Goal: Complete application form: Complete application form

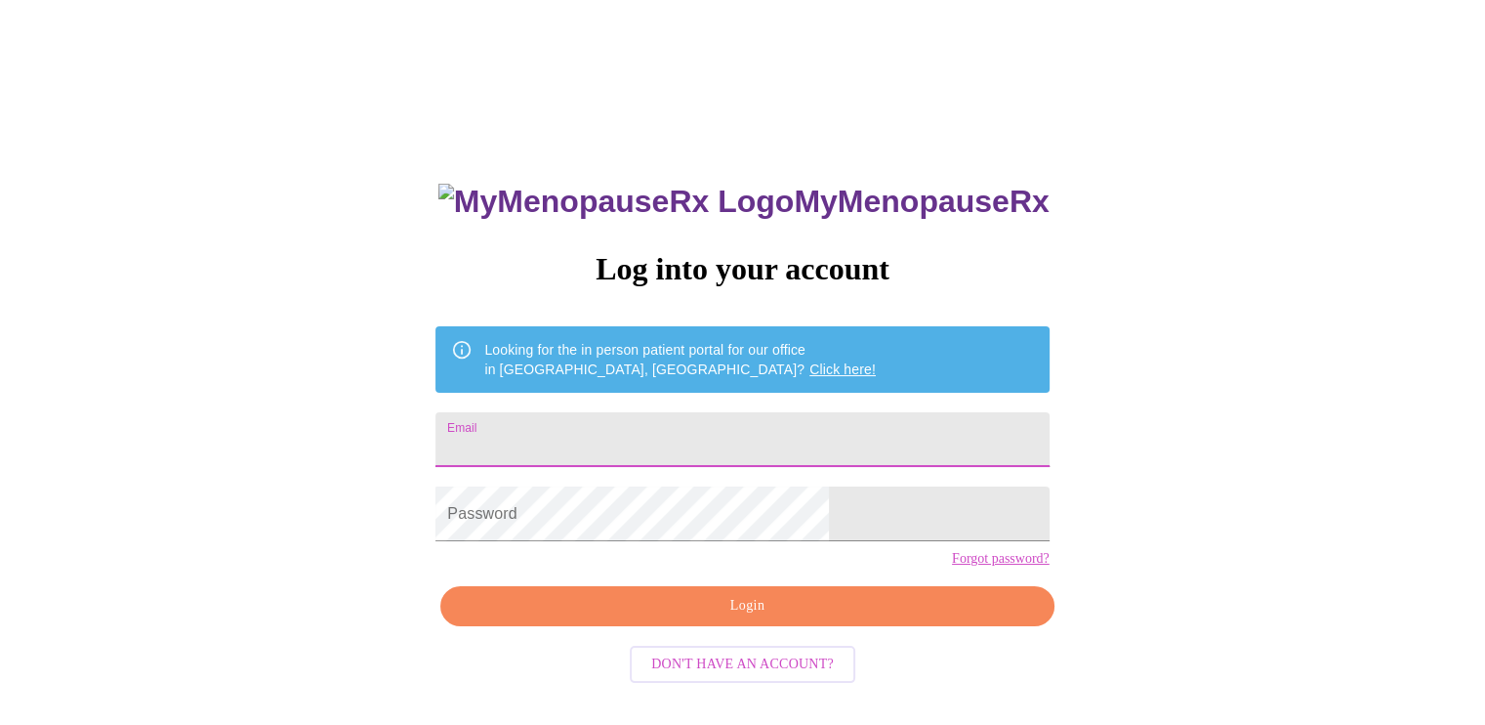
click at [660, 438] on input "Email" at bounding box center [742, 439] width 613 height 55
type input "[EMAIL_ADDRESS][DOMAIN_NAME]"
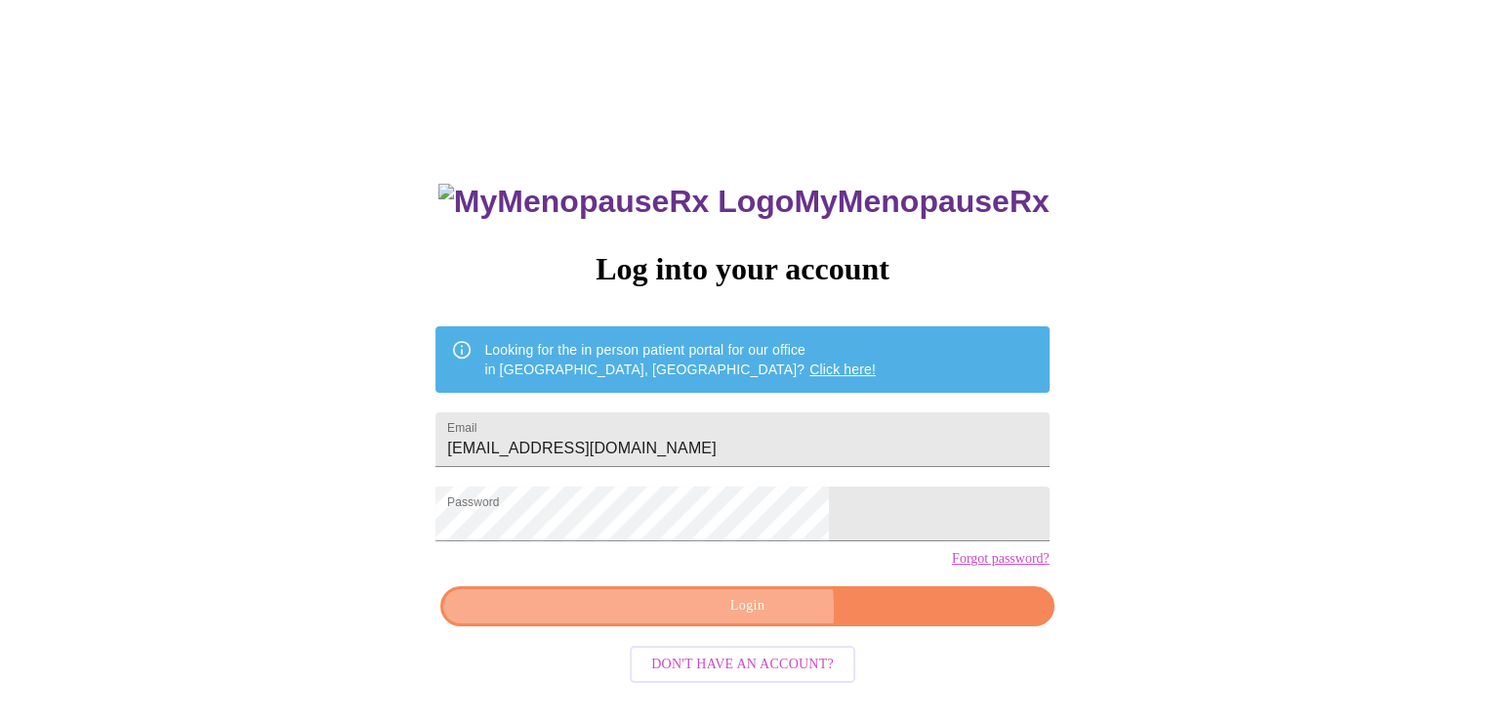
click at [716, 618] on span "Login" at bounding box center [747, 606] width 568 height 24
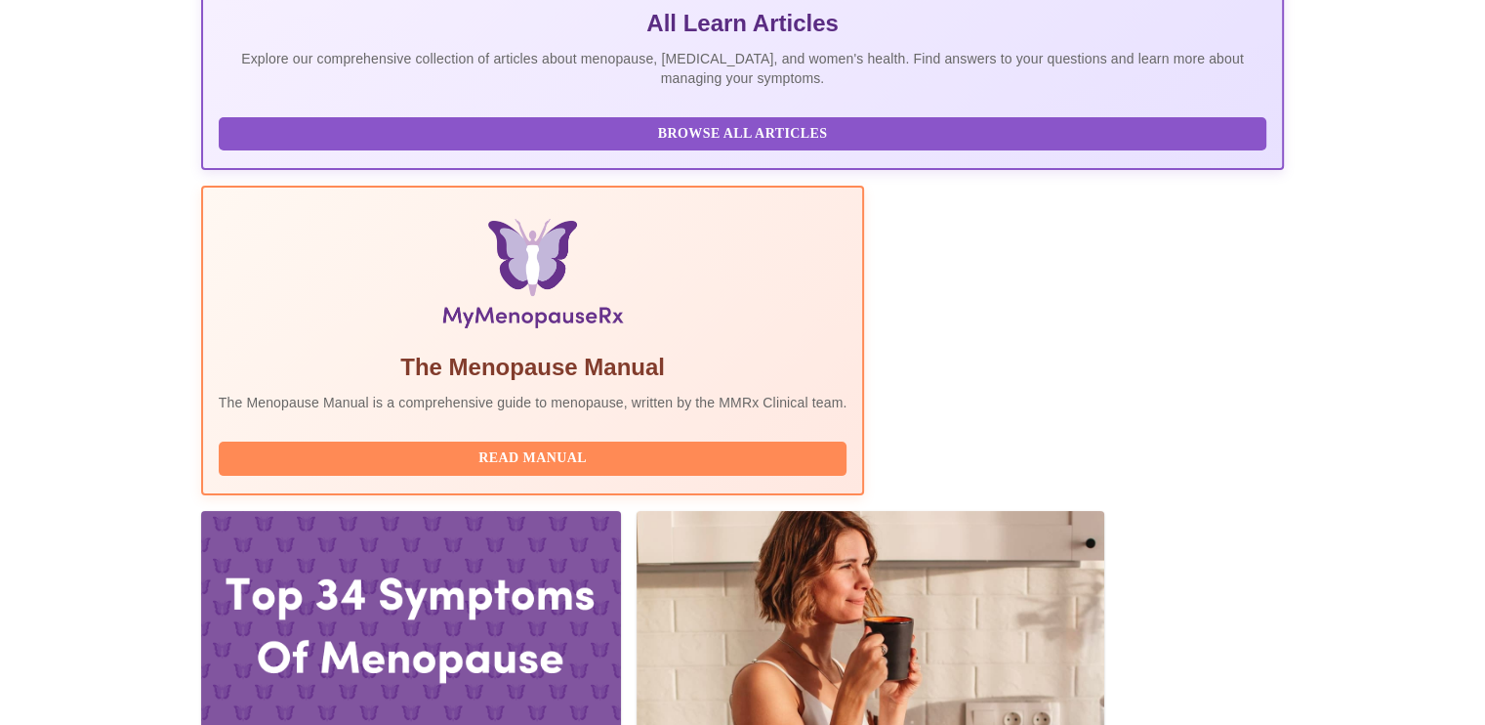
scroll to position [443, 0]
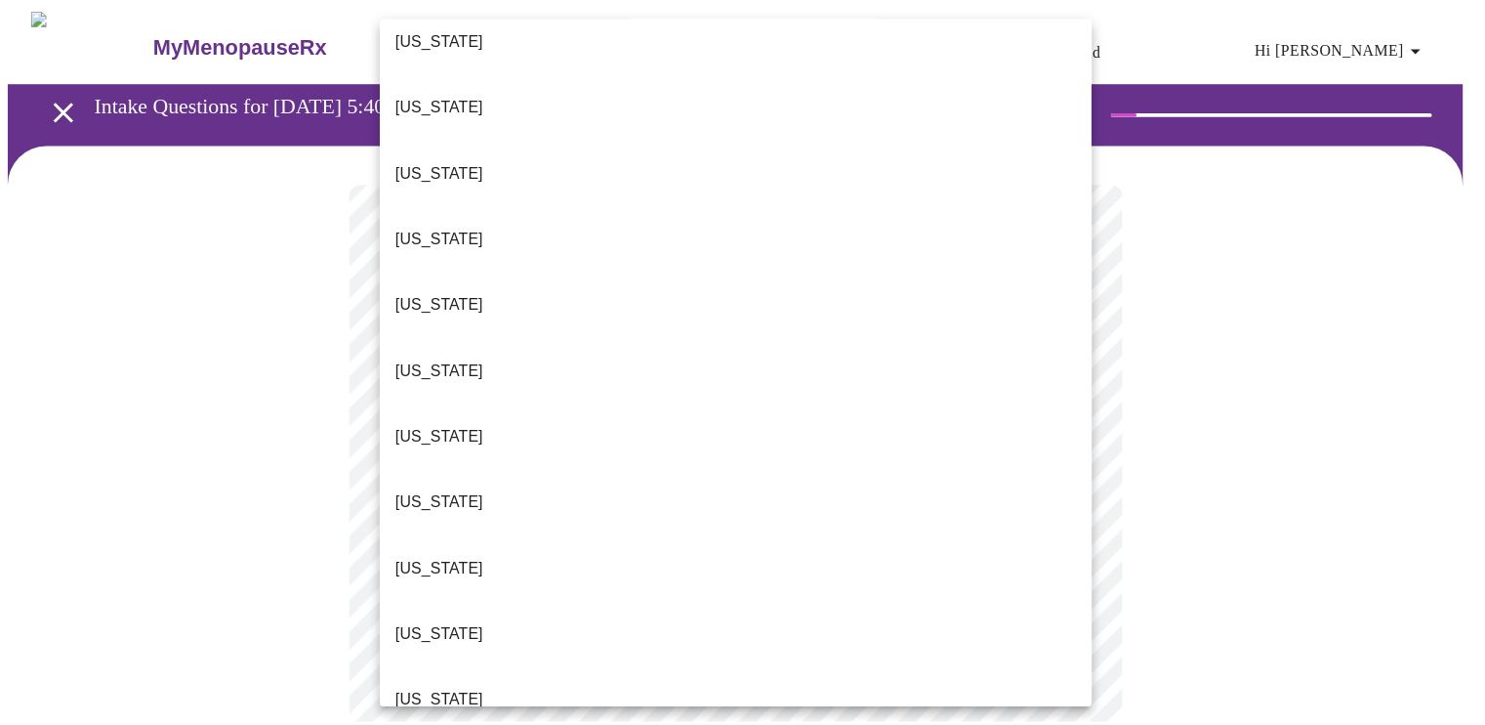
scroll to position [495, 0]
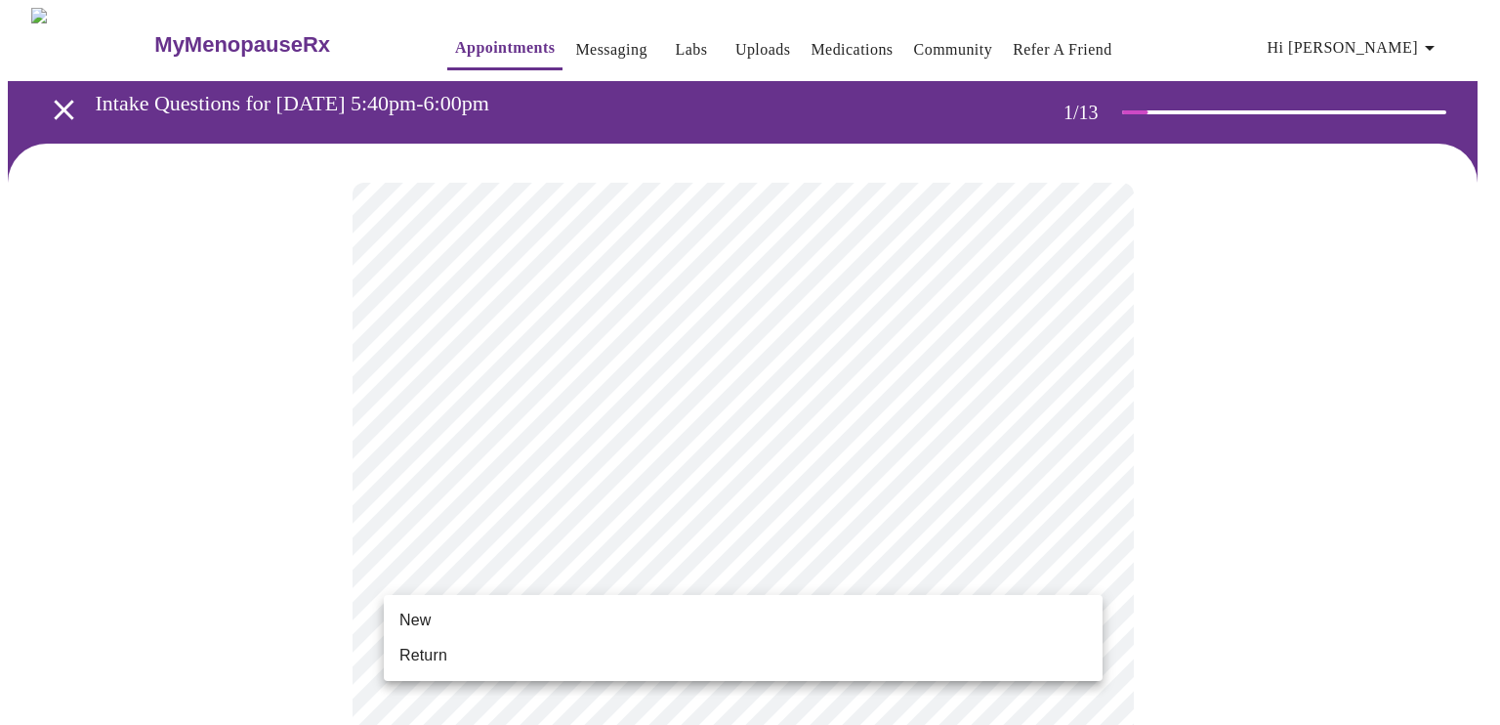
click at [923, 663] on li "Return" at bounding box center [743, 655] width 719 height 35
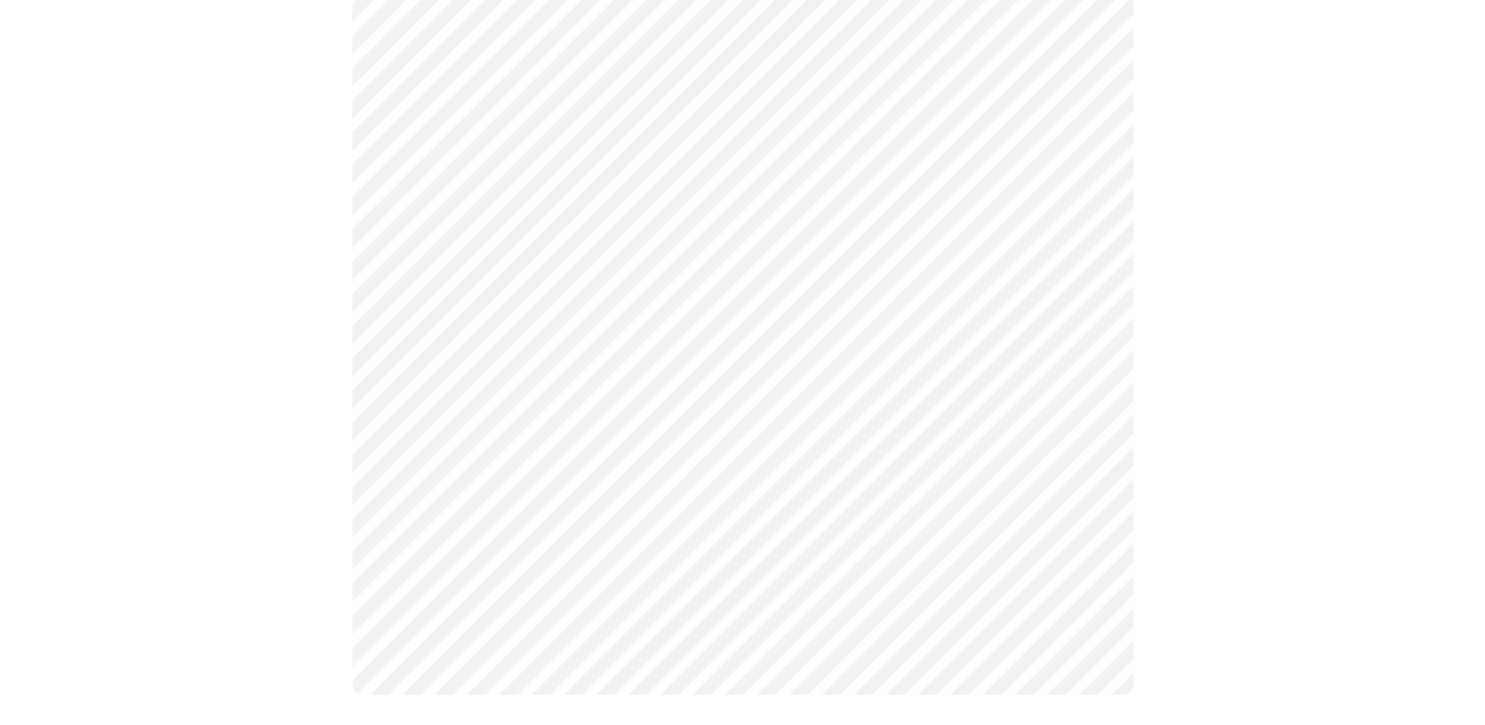
scroll to position [0, 0]
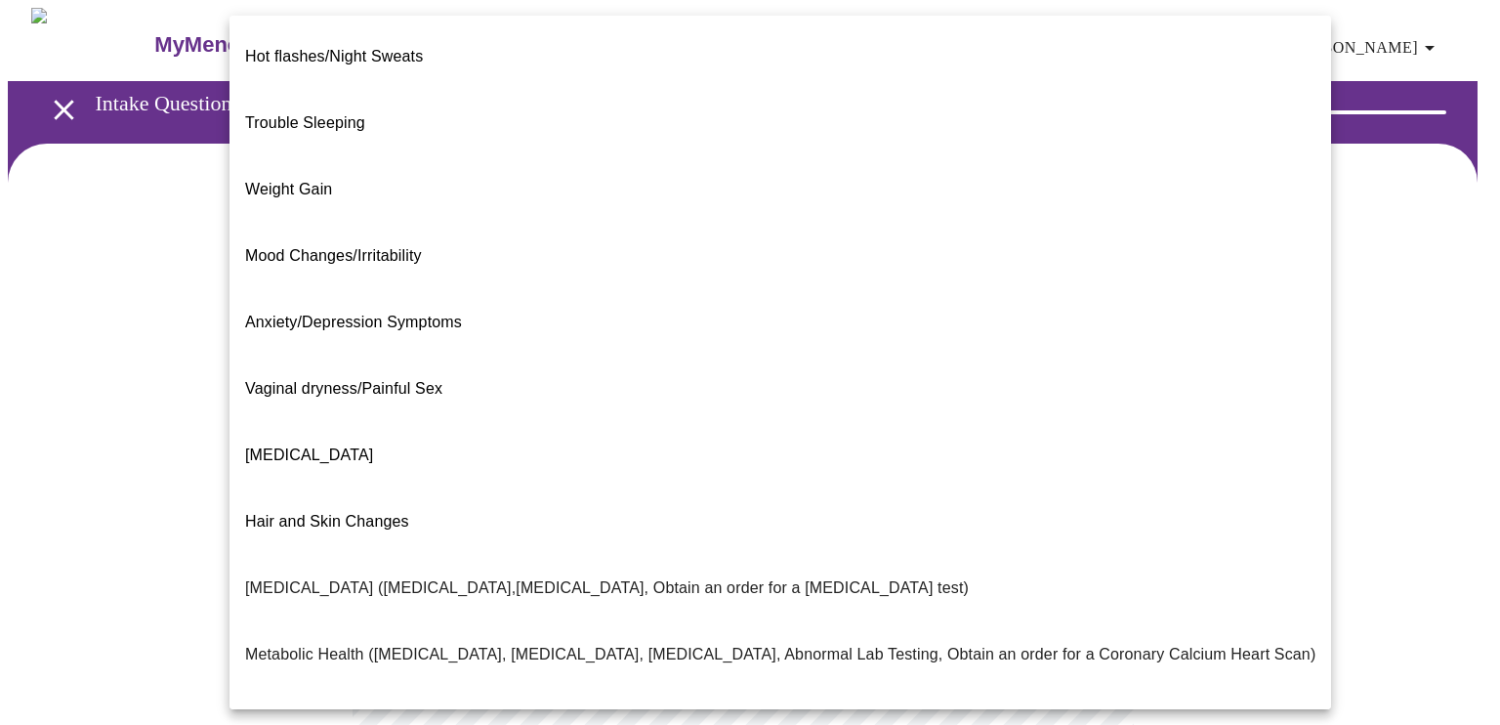
click at [1076, 408] on body "MyMenopauseRx Appointments Messaging Labs Uploads Medications Community Refer a…" at bounding box center [750, 594] width 1484 height 1173
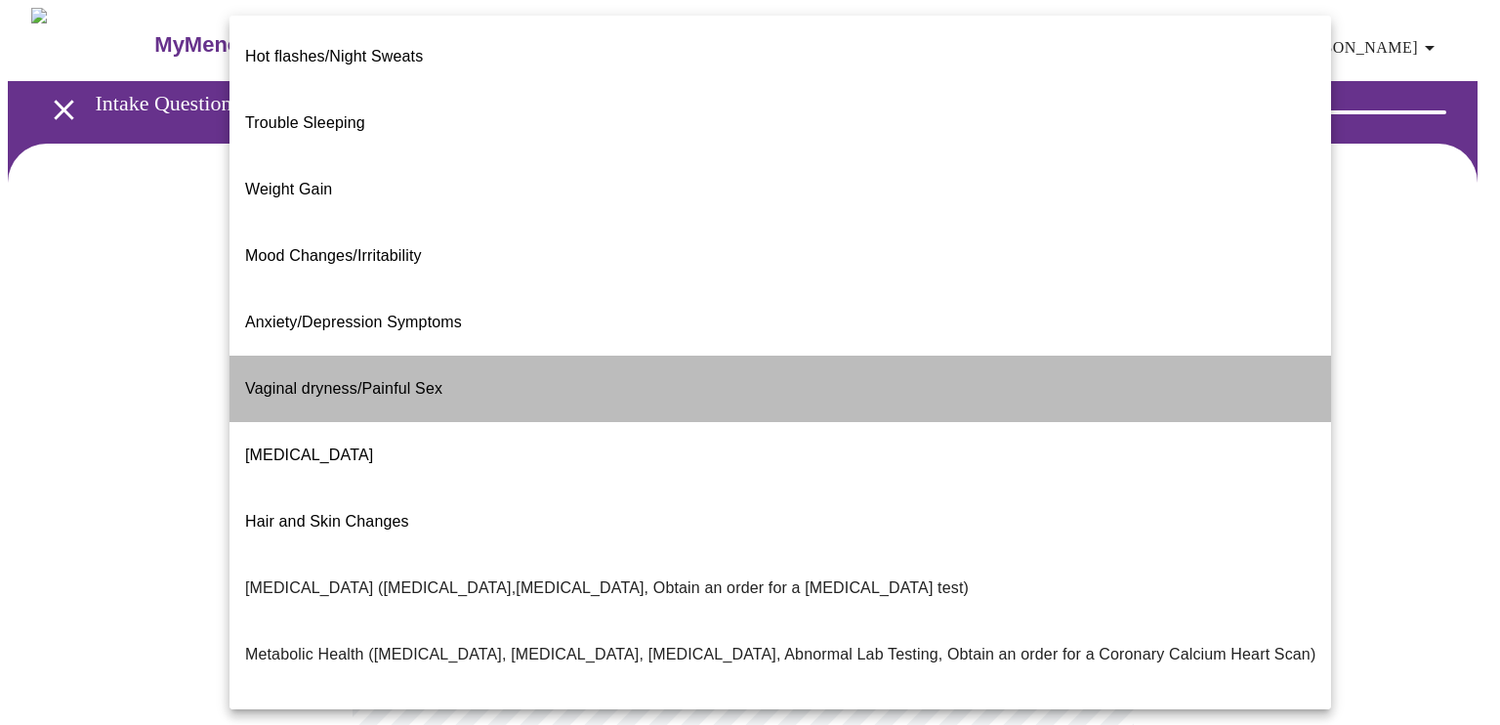
click at [1056, 355] on li "Vaginal dryness/Painful Sex" at bounding box center [781, 388] width 1102 height 66
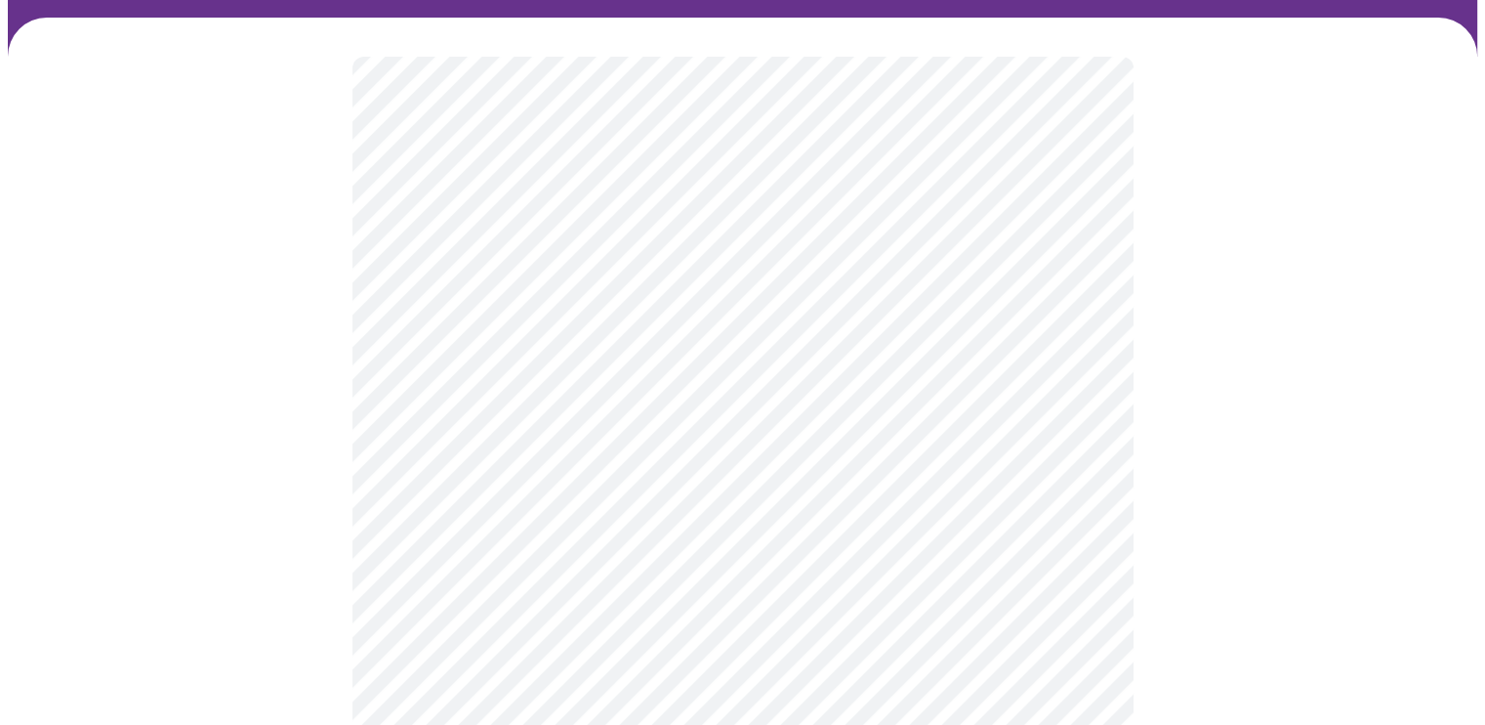
scroll to position [129, 0]
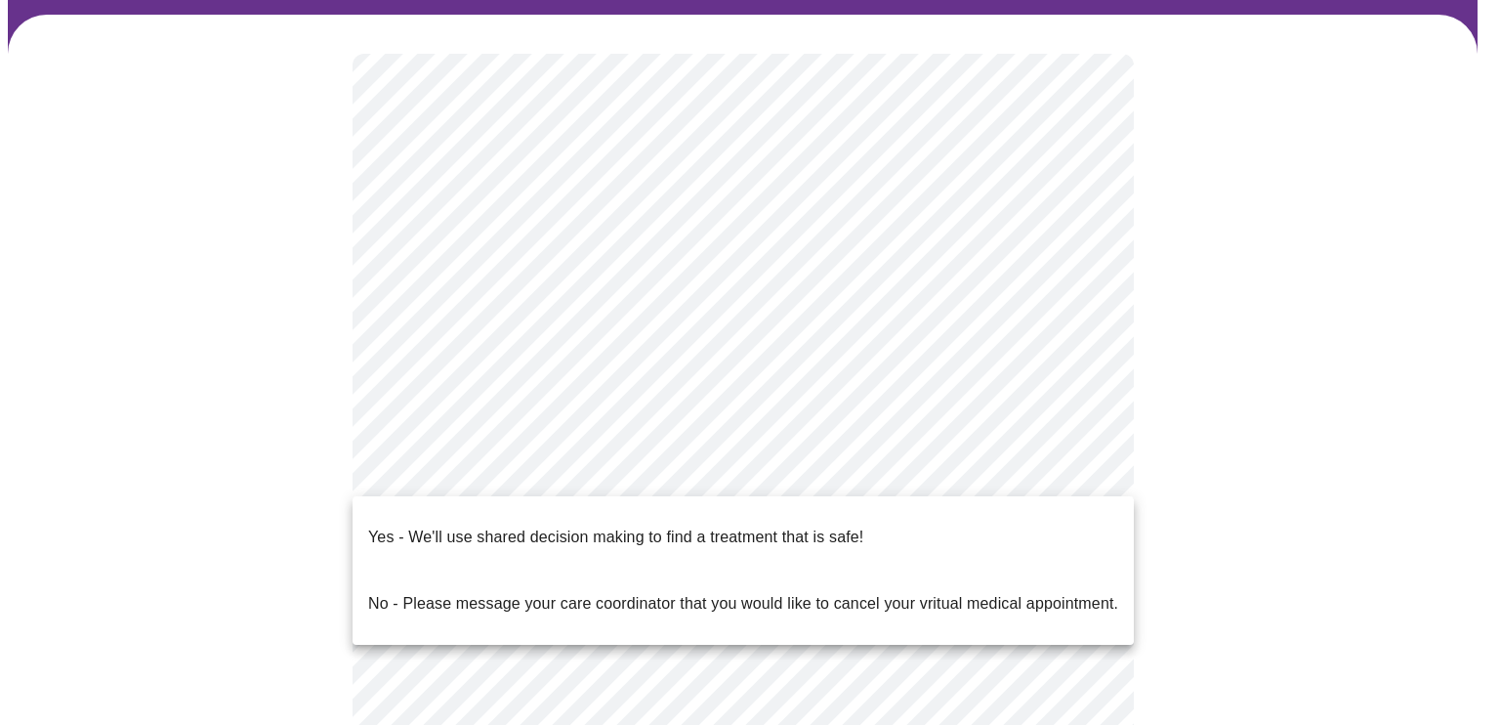
click at [995, 452] on body "MyMenopauseRx Appointments Messaging Labs Uploads Medications Community Refer a…" at bounding box center [750, 459] width 1484 height 1161
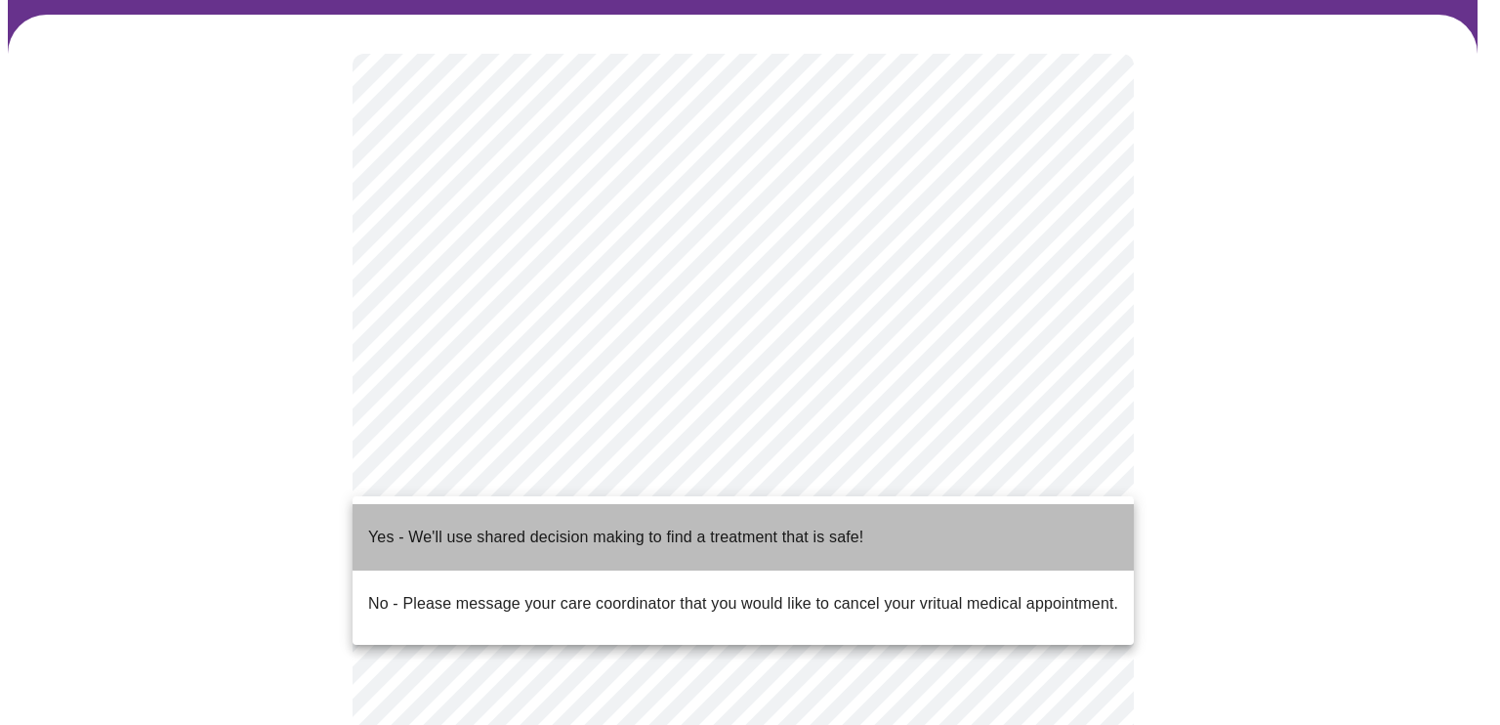
click at [870, 514] on li "Yes - We'll use shared decision making to find a treatment that is safe!" at bounding box center [743, 537] width 781 height 66
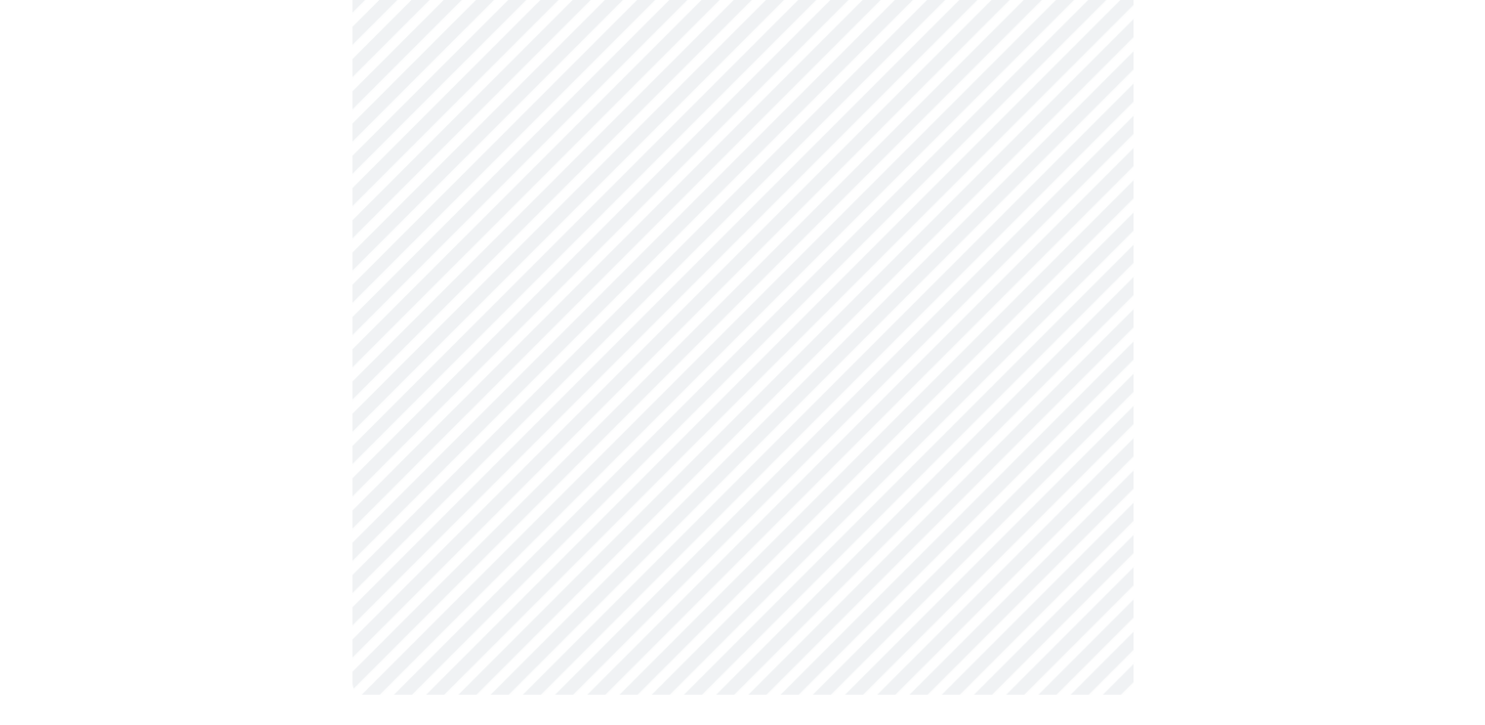
scroll to position [0, 0]
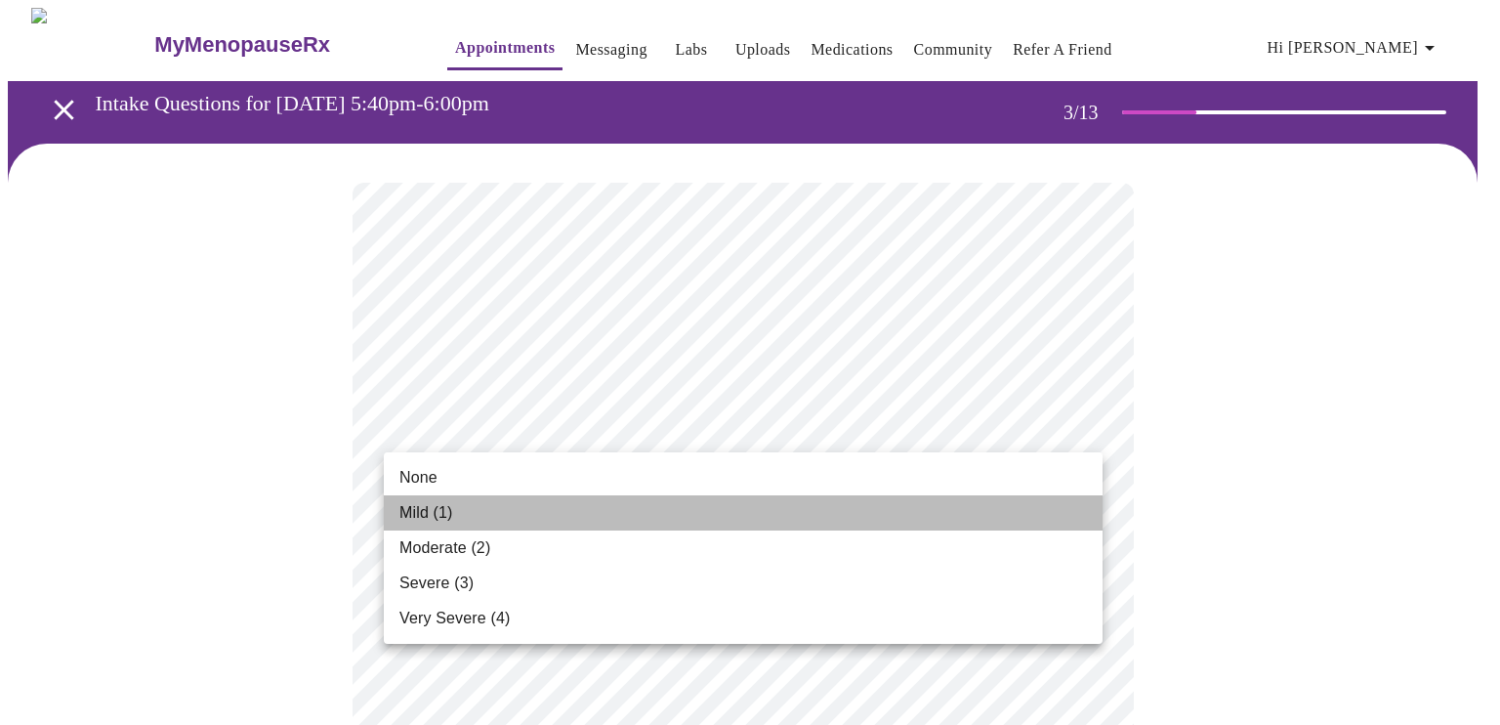
click at [1040, 500] on li "Mild (1)" at bounding box center [743, 512] width 719 height 35
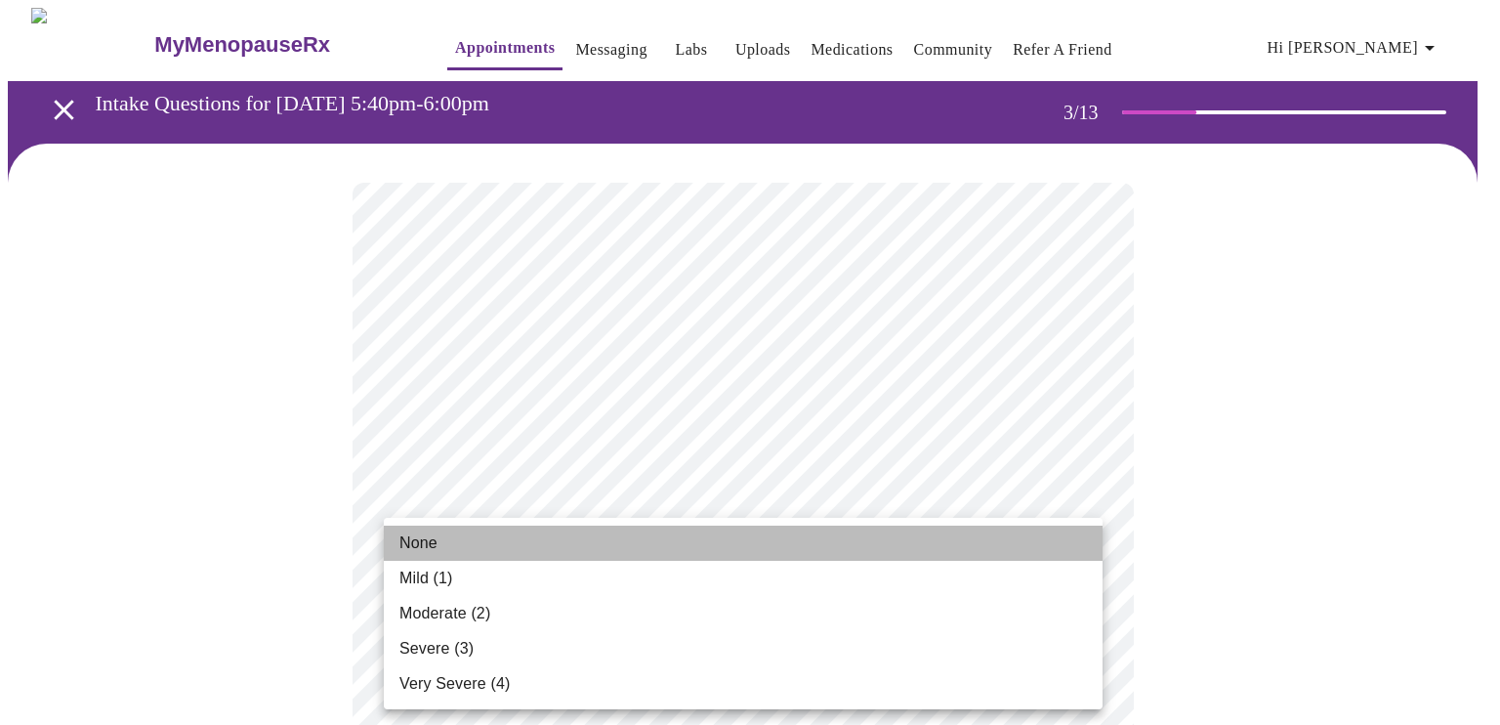
click at [1023, 551] on li "None" at bounding box center [743, 542] width 719 height 35
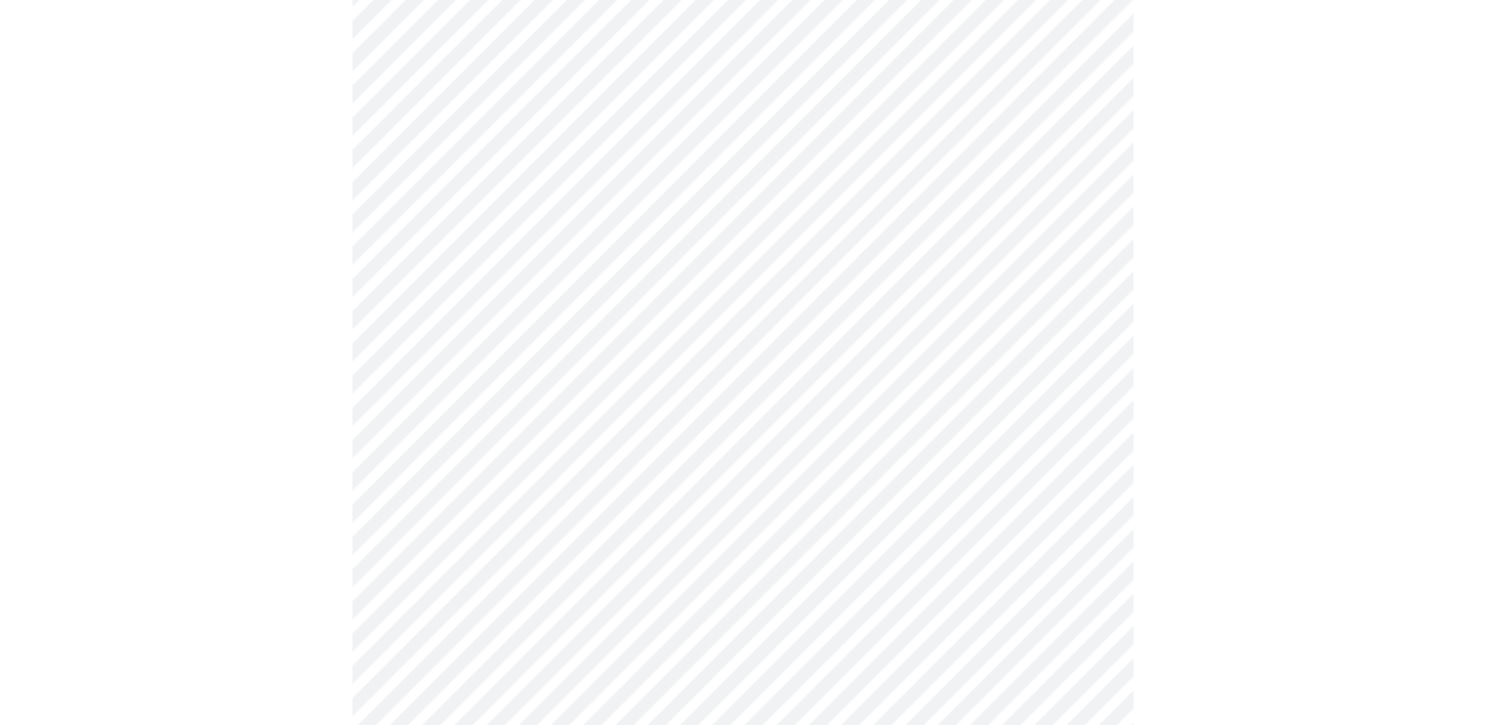
scroll to position [499, 0]
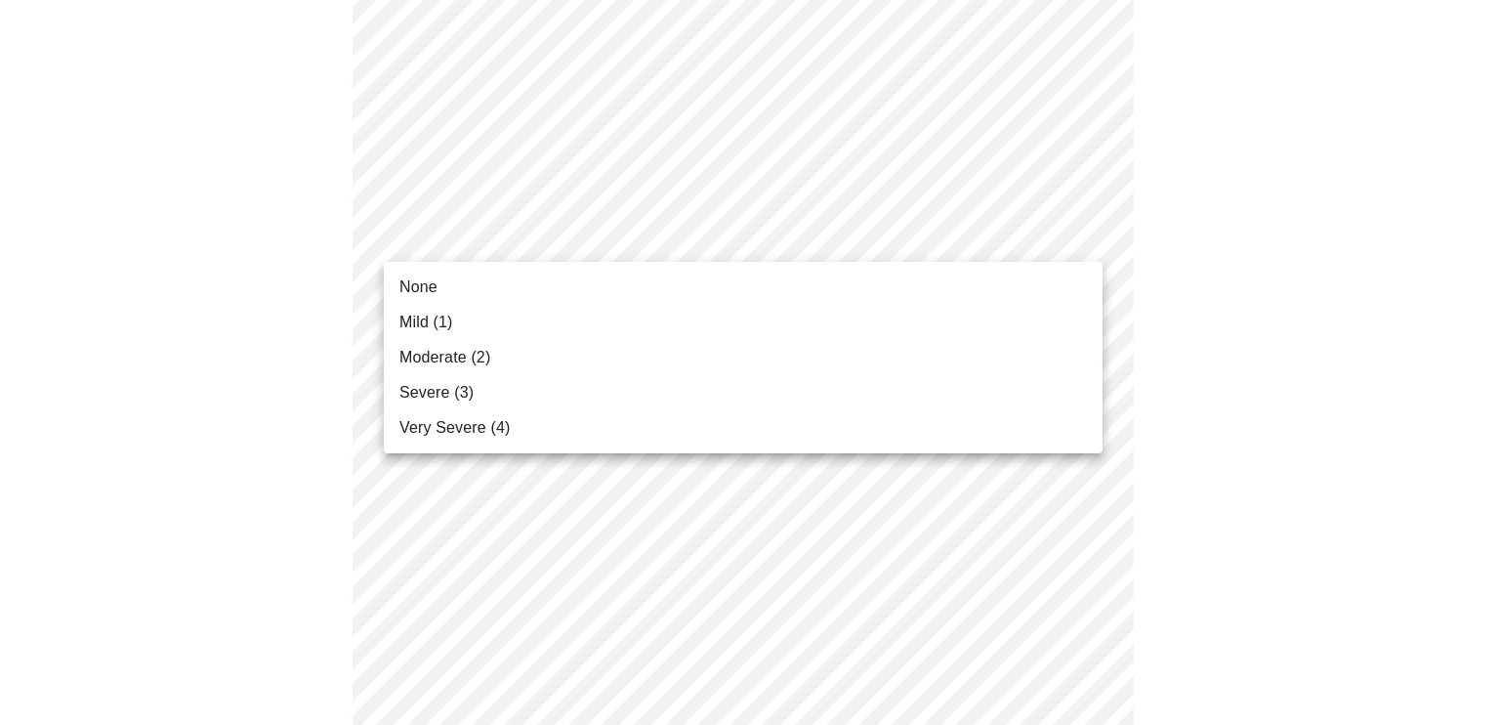
click at [1027, 390] on li "Severe (3)" at bounding box center [743, 392] width 719 height 35
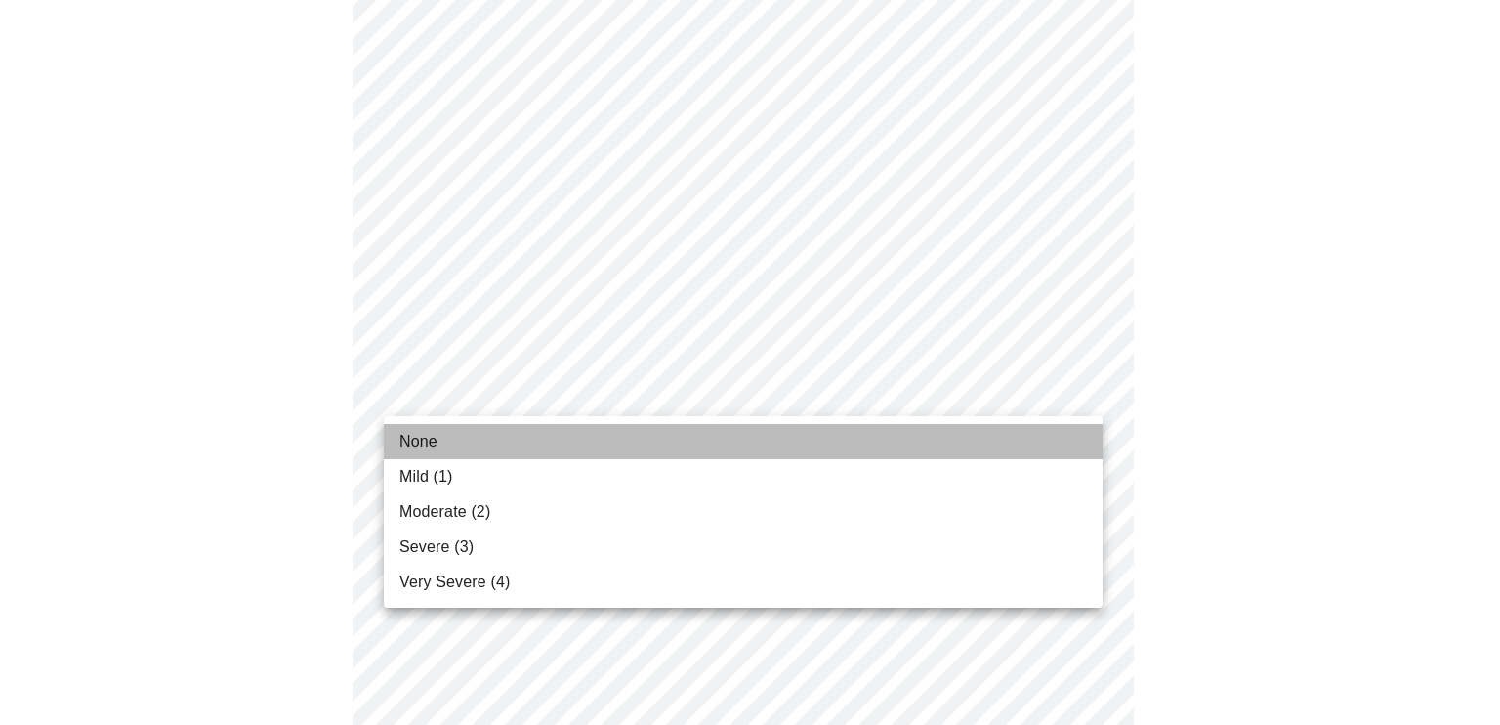
click at [1040, 440] on li "None" at bounding box center [743, 441] width 719 height 35
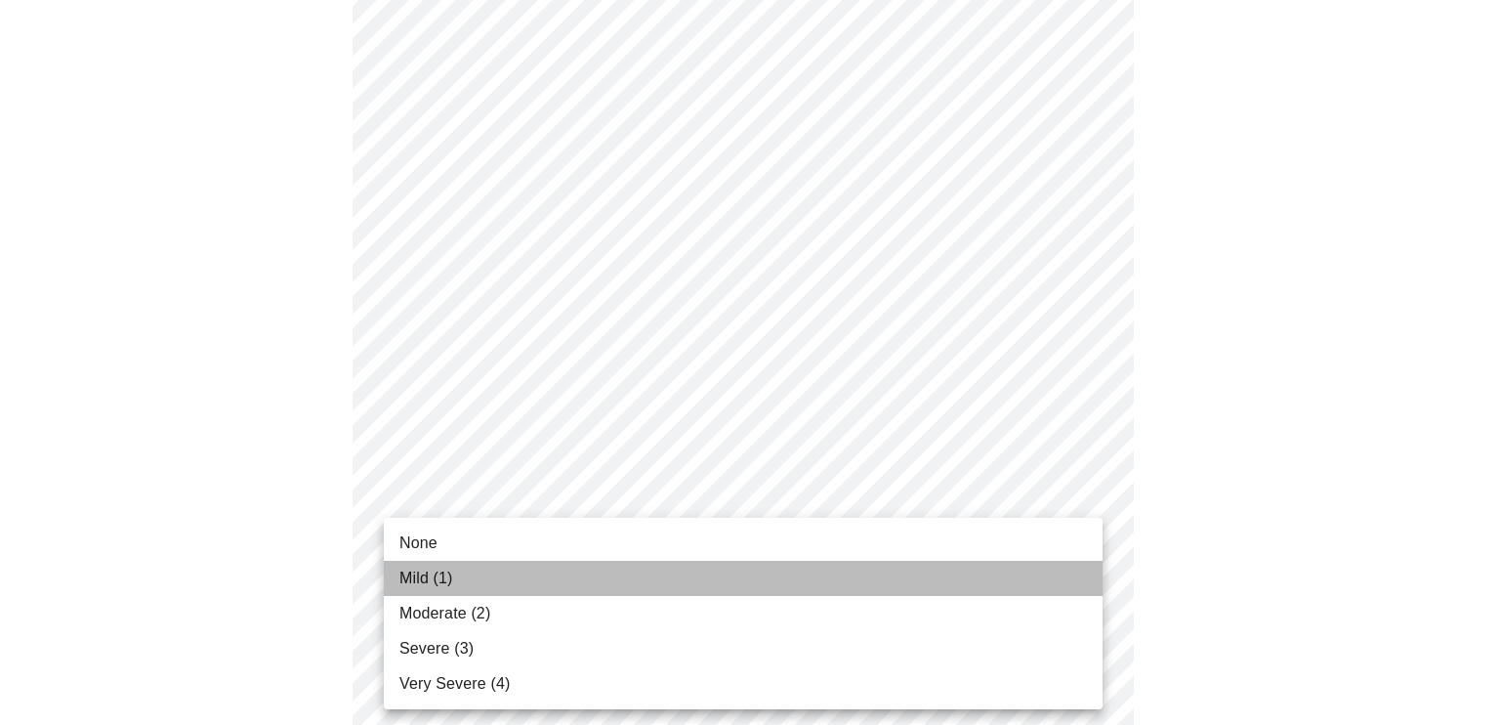
click at [1036, 566] on li "Mild (1)" at bounding box center [743, 578] width 719 height 35
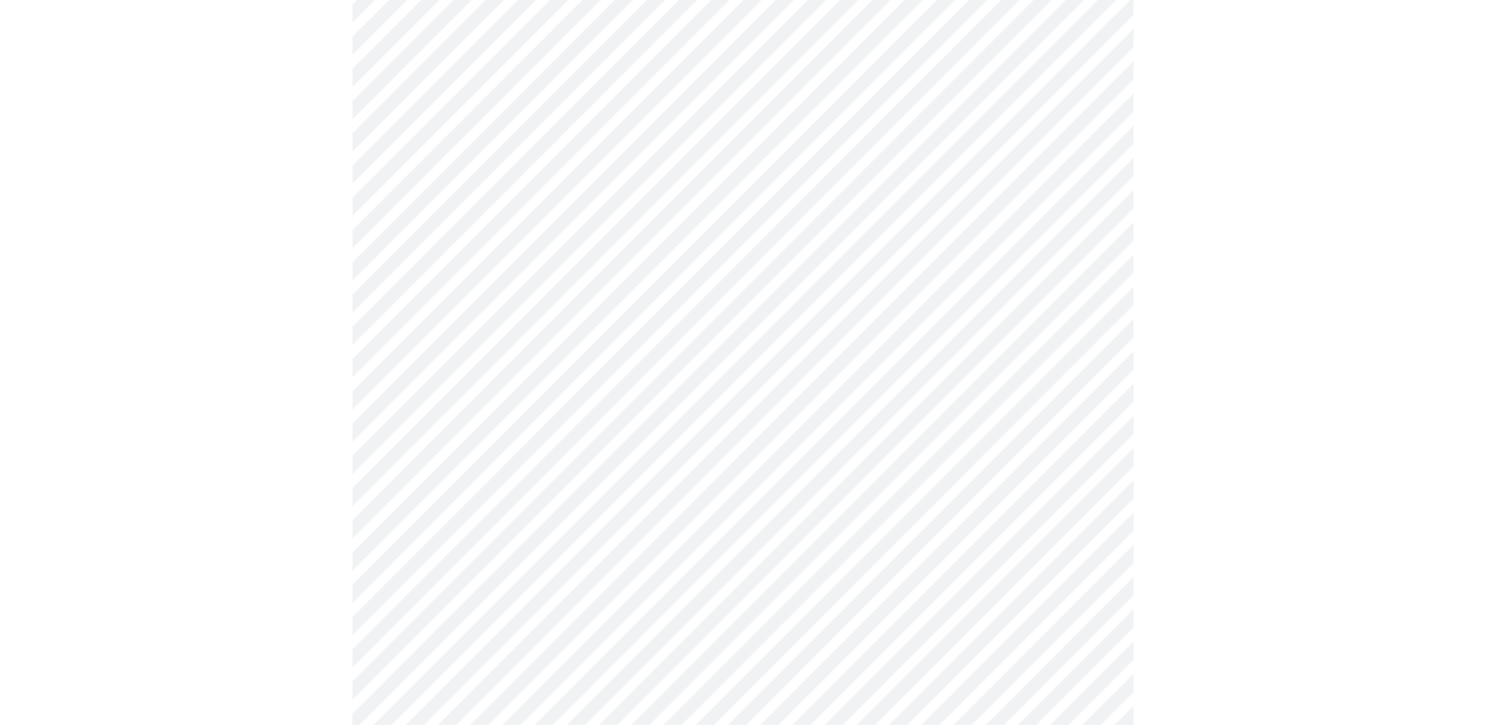
scroll to position [852, 0]
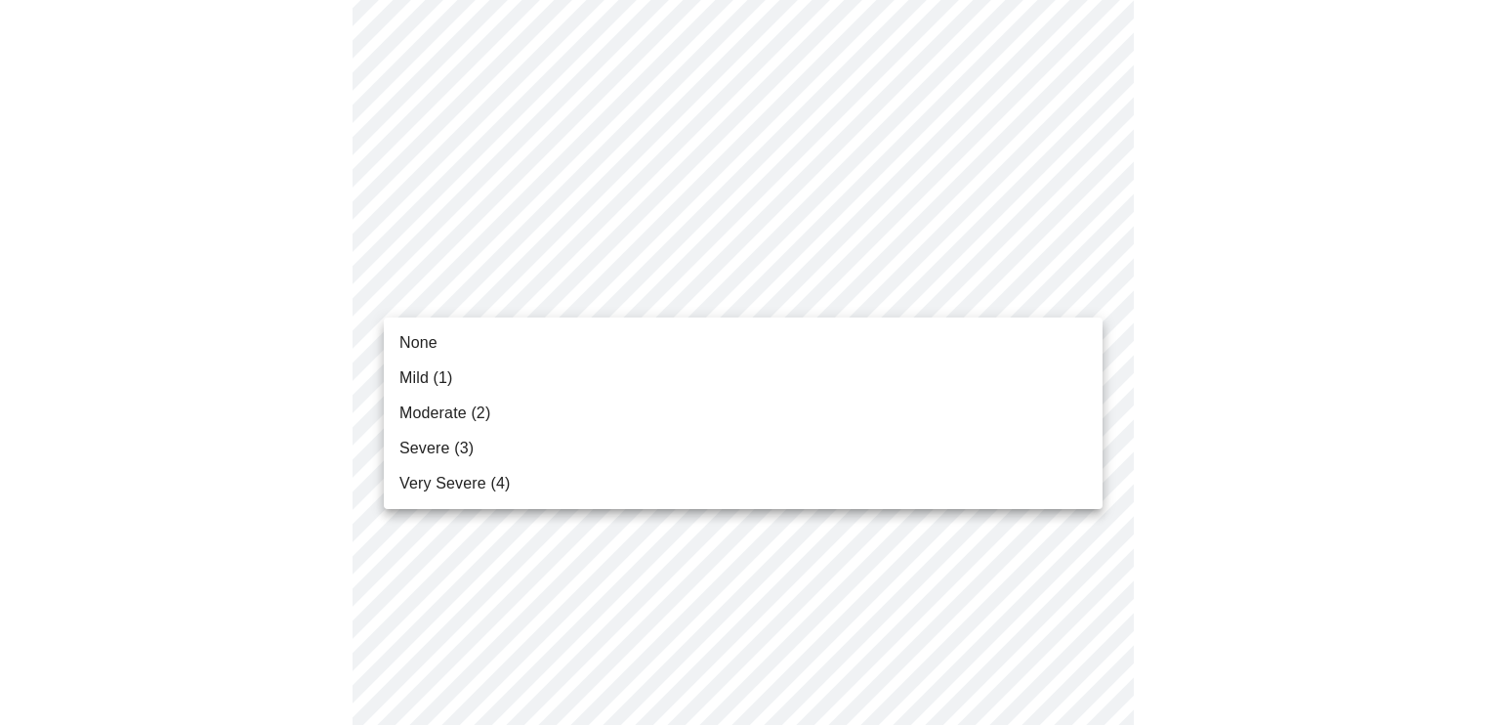
click at [1093, 291] on body "MyMenopauseRx Appointments Messaging Labs Uploads Medications Community Refer a…" at bounding box center [750, 386] width 1484 height 2460
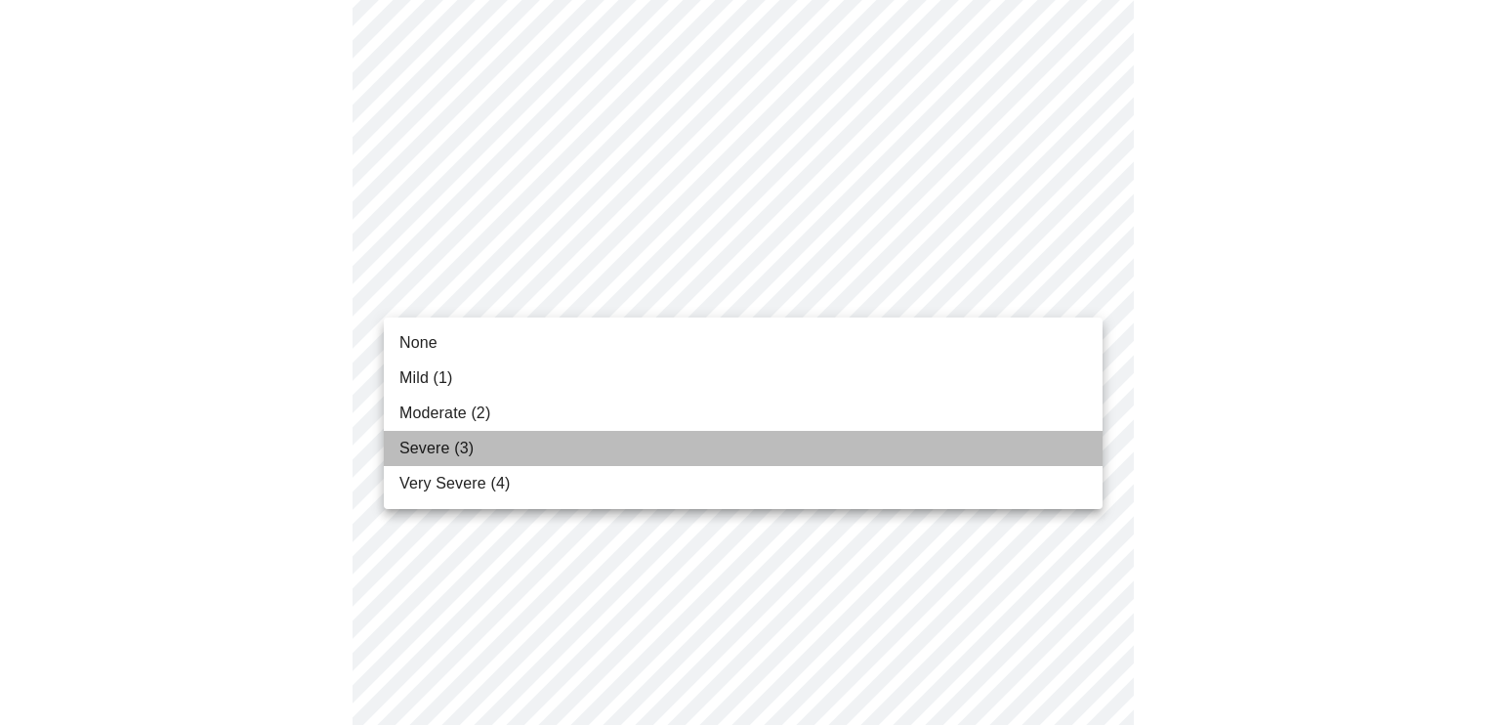
click at [960, 444] on li "Severe (3)" at bounding box center [743, 448] width 719 height 35
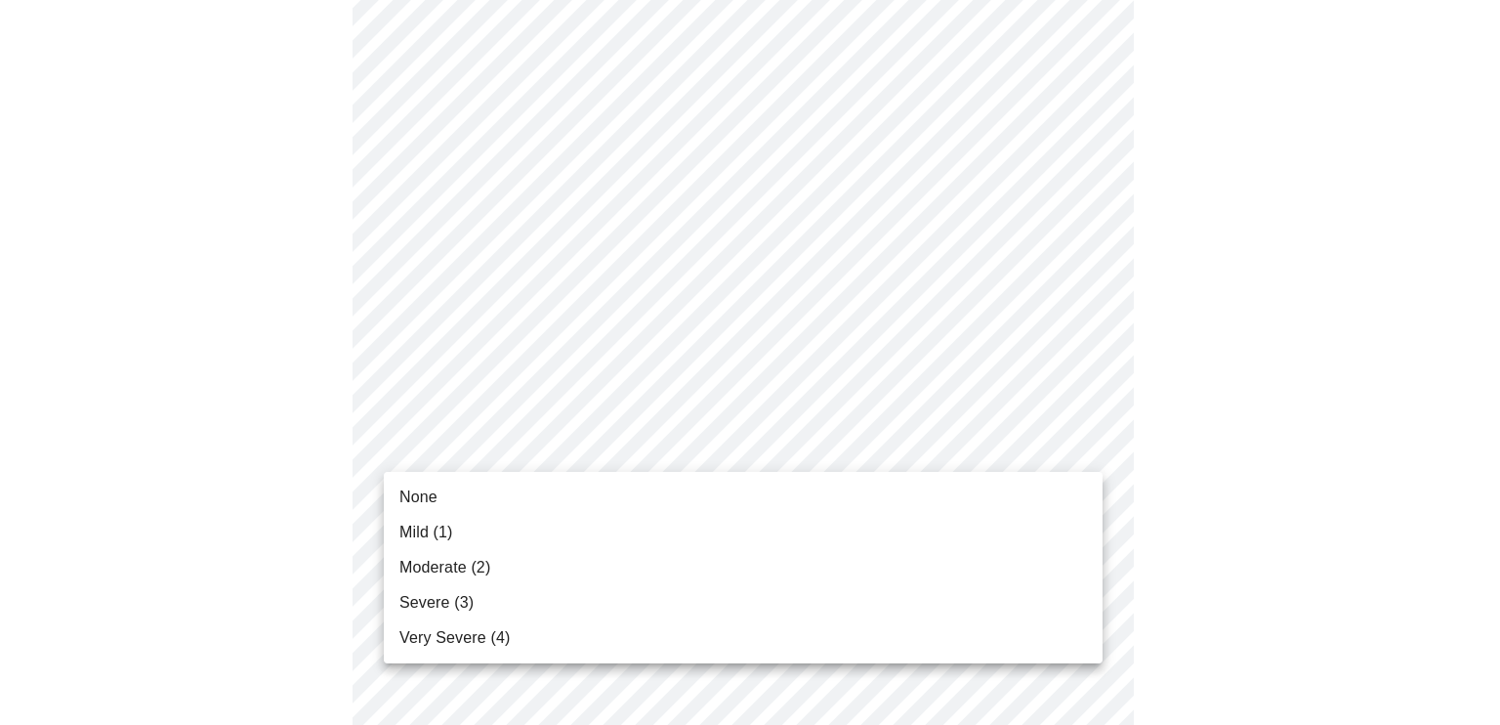
click at [1061, 445] on body "MyMenopauseRx Appointments Messaging Labs Uploads Medications Community Refer a…" at bounding box center [750, 372] width 1484 height 2433
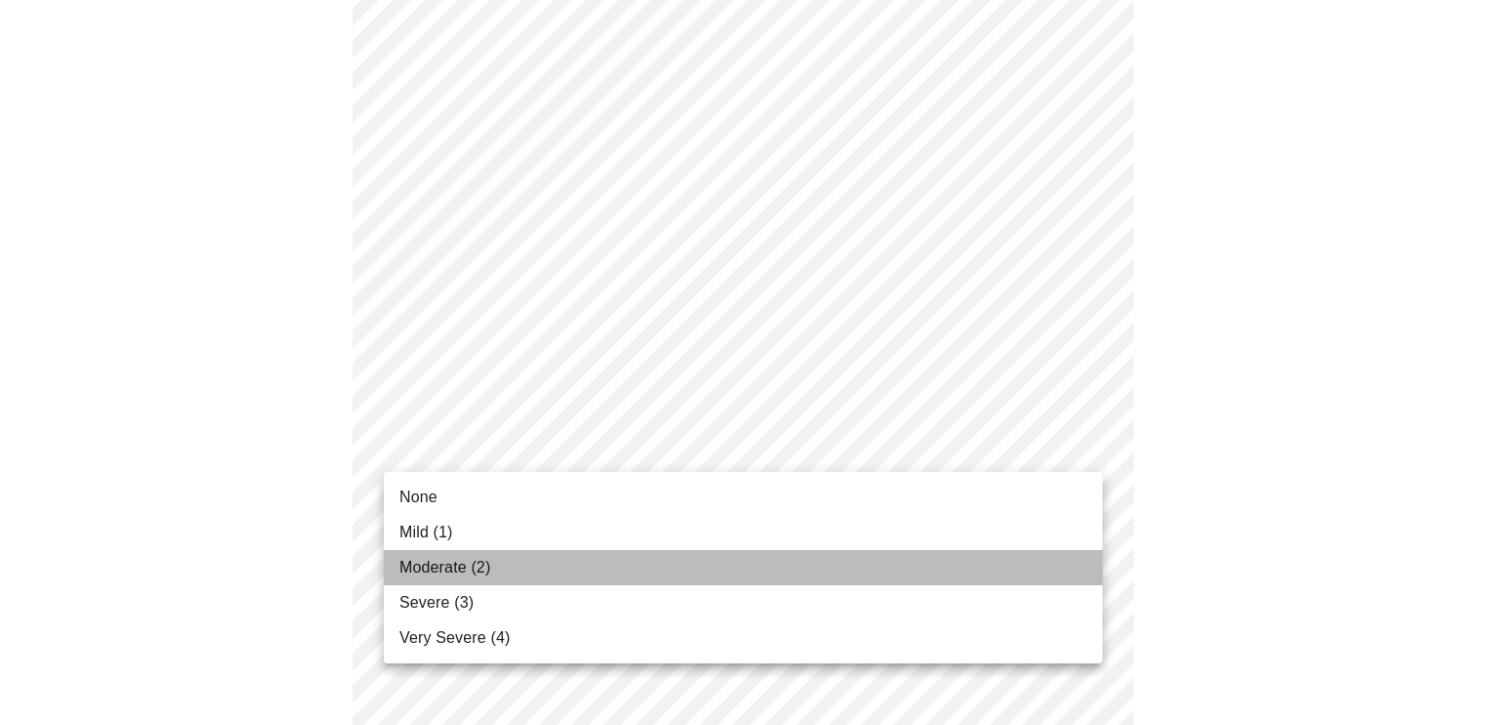
click at [1015, 558] on li "Moderate (2)" at bounding box center [743, 567] width 719 height 35
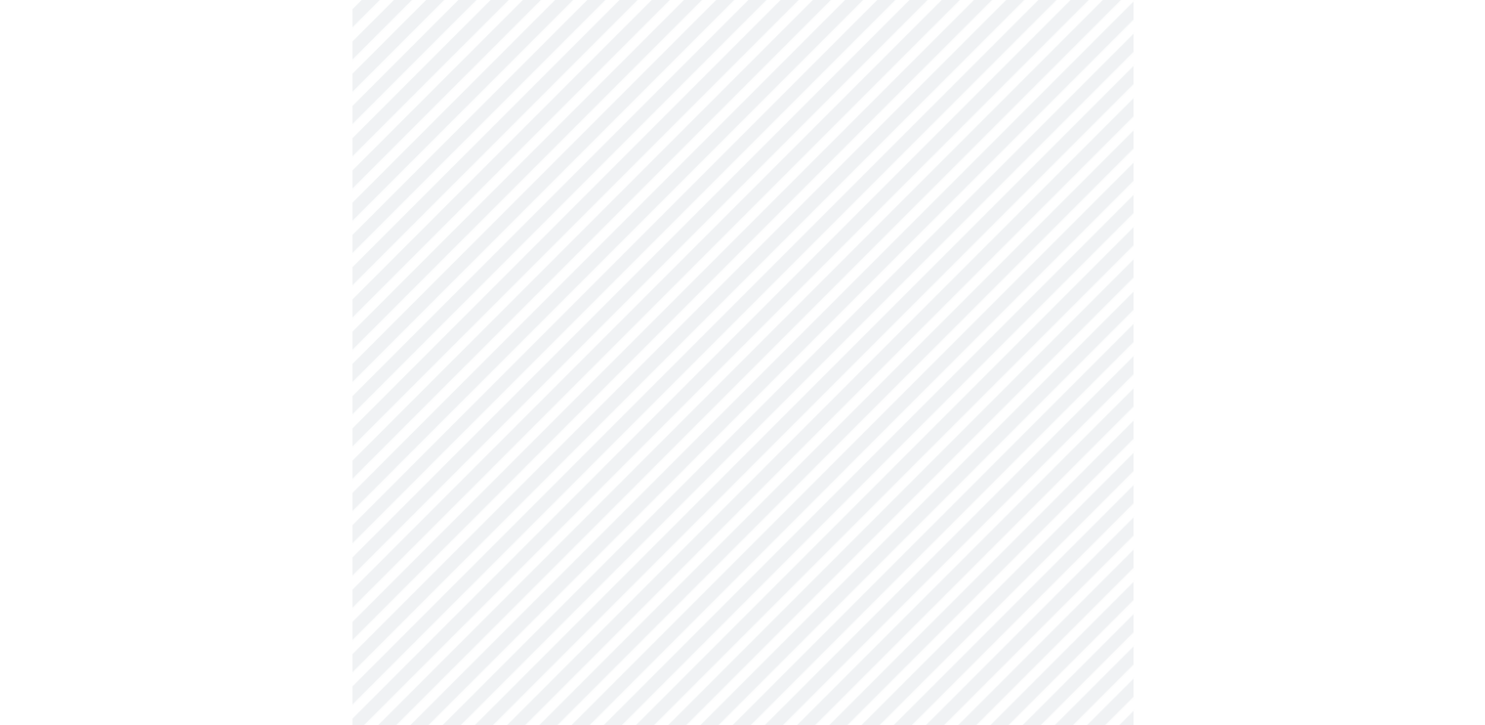
scroll to position [1111, 0]
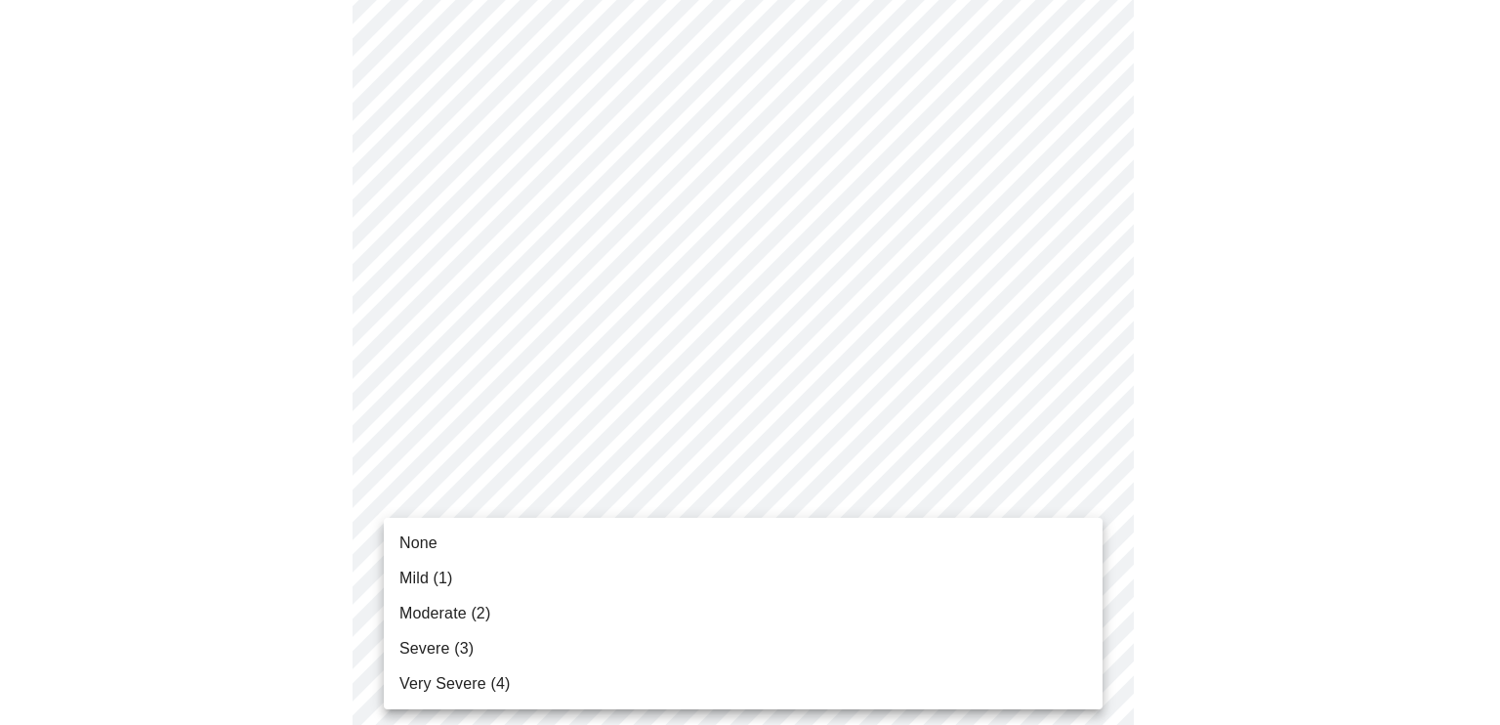
click at [1081, 519] on body "MyMenopauseRx Appointments Messaging Labs Uploads Medications Community Refer a…" at bounding box center [750, 98] width 1484 height 2405
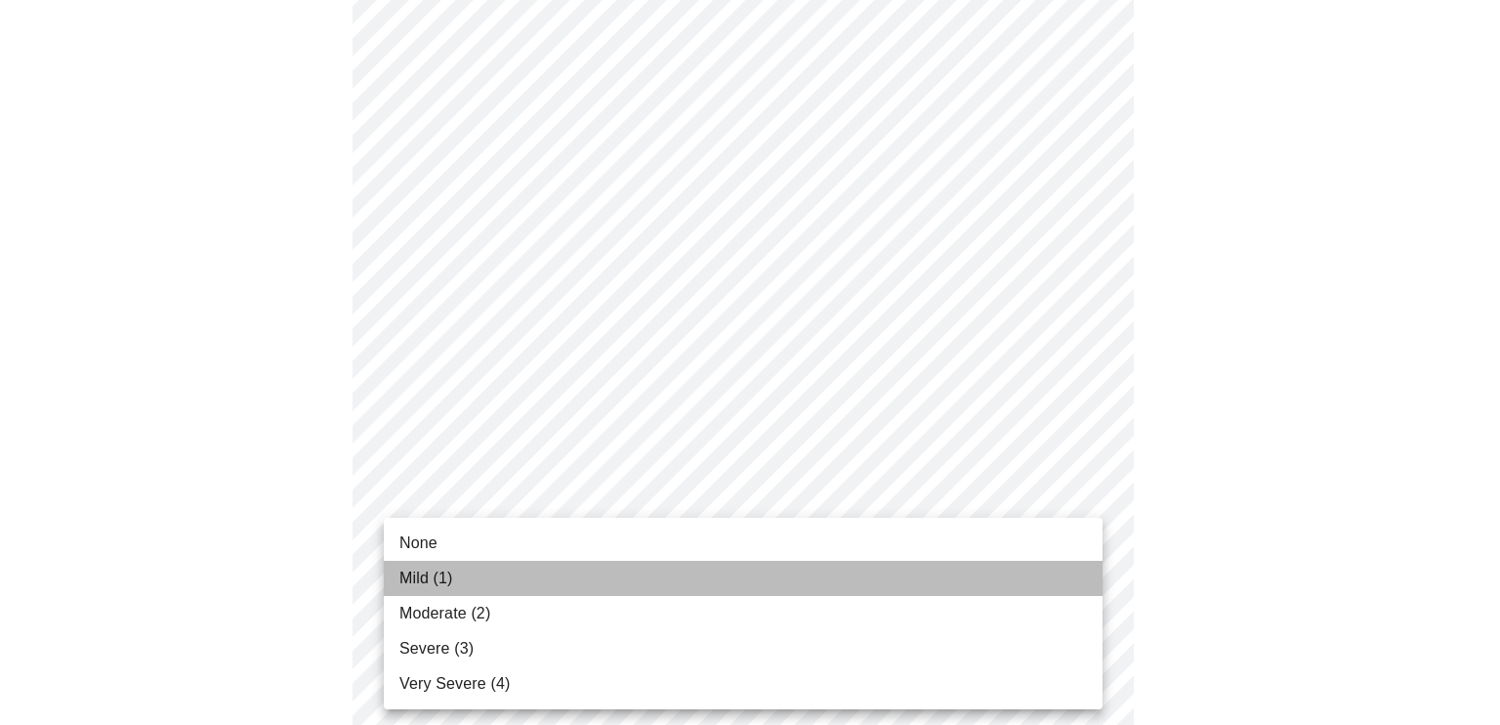
click at [1013, 589] on li "Mild (1)" at bounding box center [743, 578] width 719 height 35
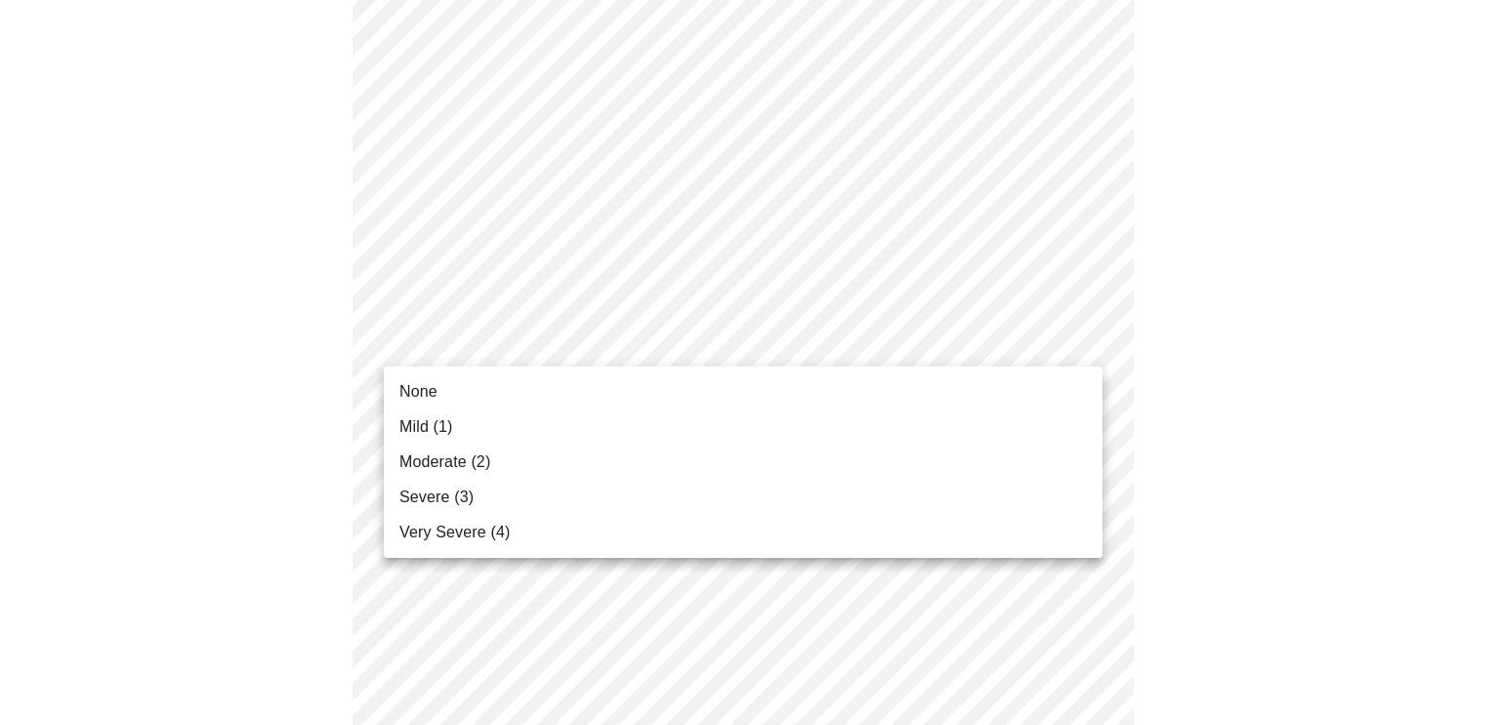
click at [1083, 343] on body "MyMenopauseRx Appointments Messaging Labs Uploads Medications Community Refer a…" at bounding box center [750, 85] width 1484 height 2378
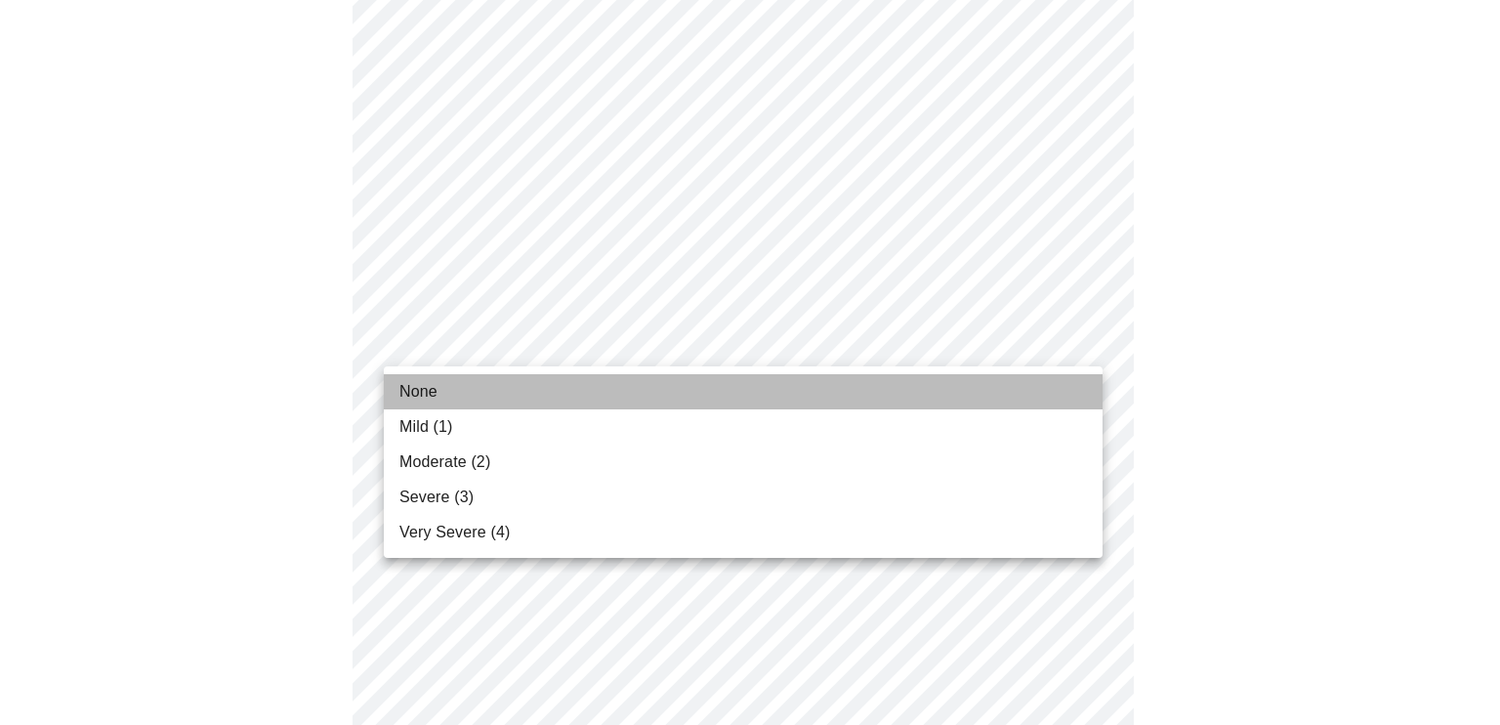
click at [1066, 382] on li "None" at bounding box center [743, 391] width 719 height 35
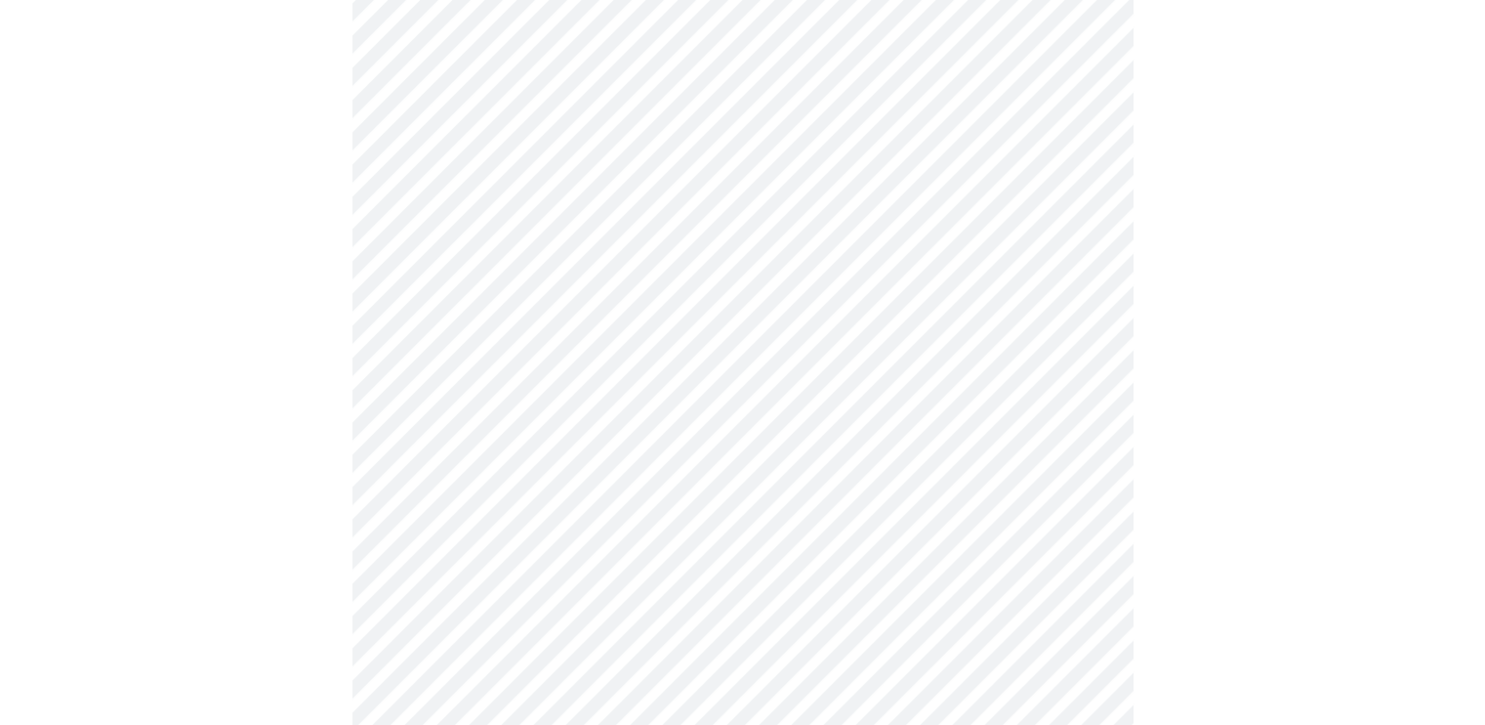
scroll to position [1475, 0]
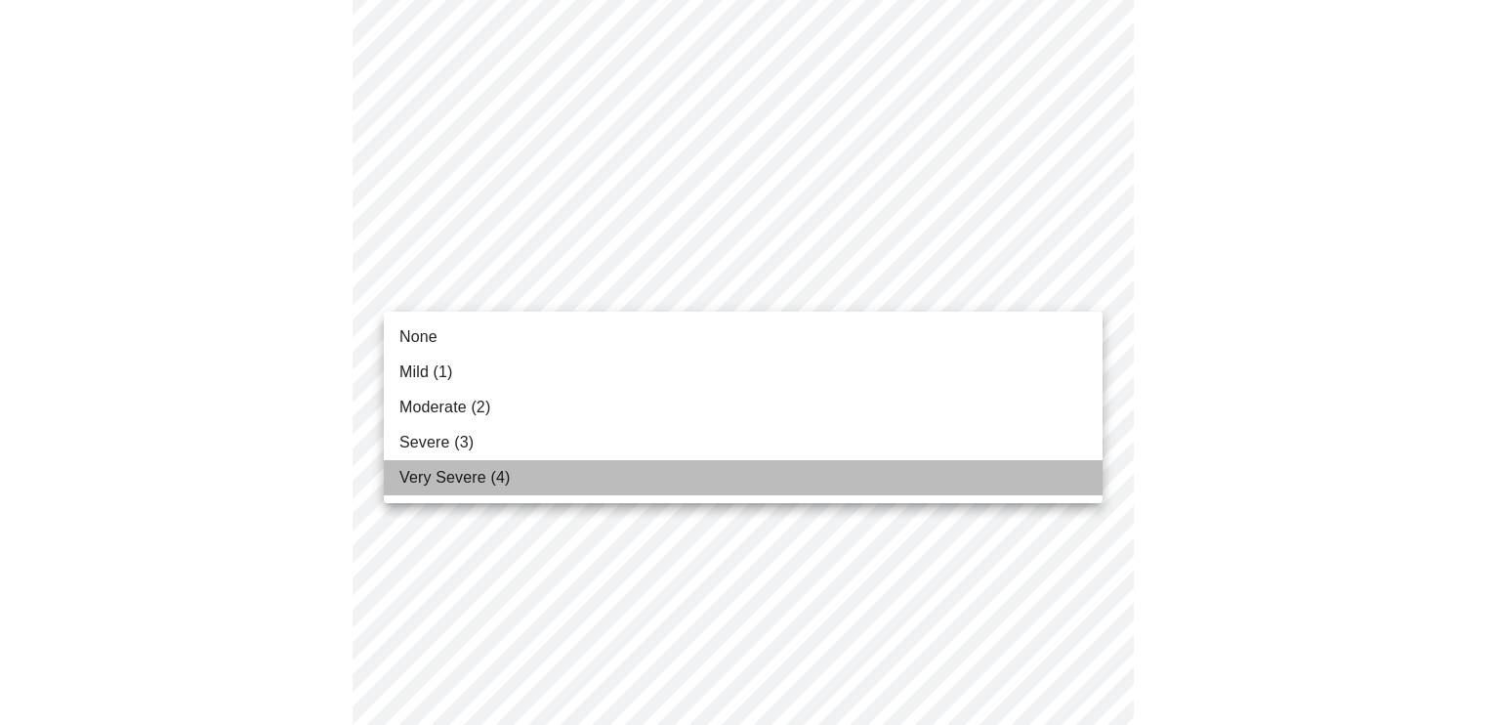
click at [1038, 468] on li "Very Severe (4)" at bounding box center [743, 477] width 719 height 35
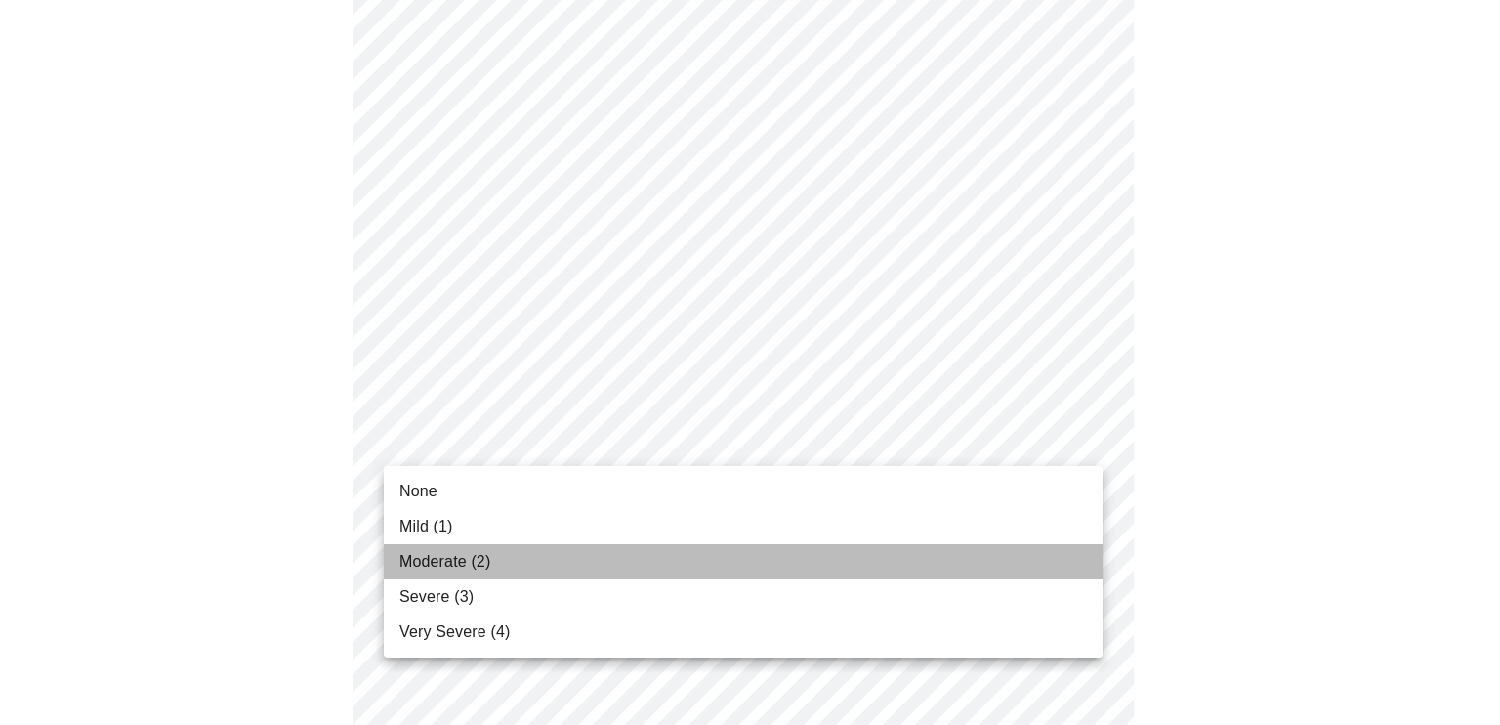
click at [1013, 550] on li "Moderate (2)" at bounding box center [743, 561] width 719 height 35
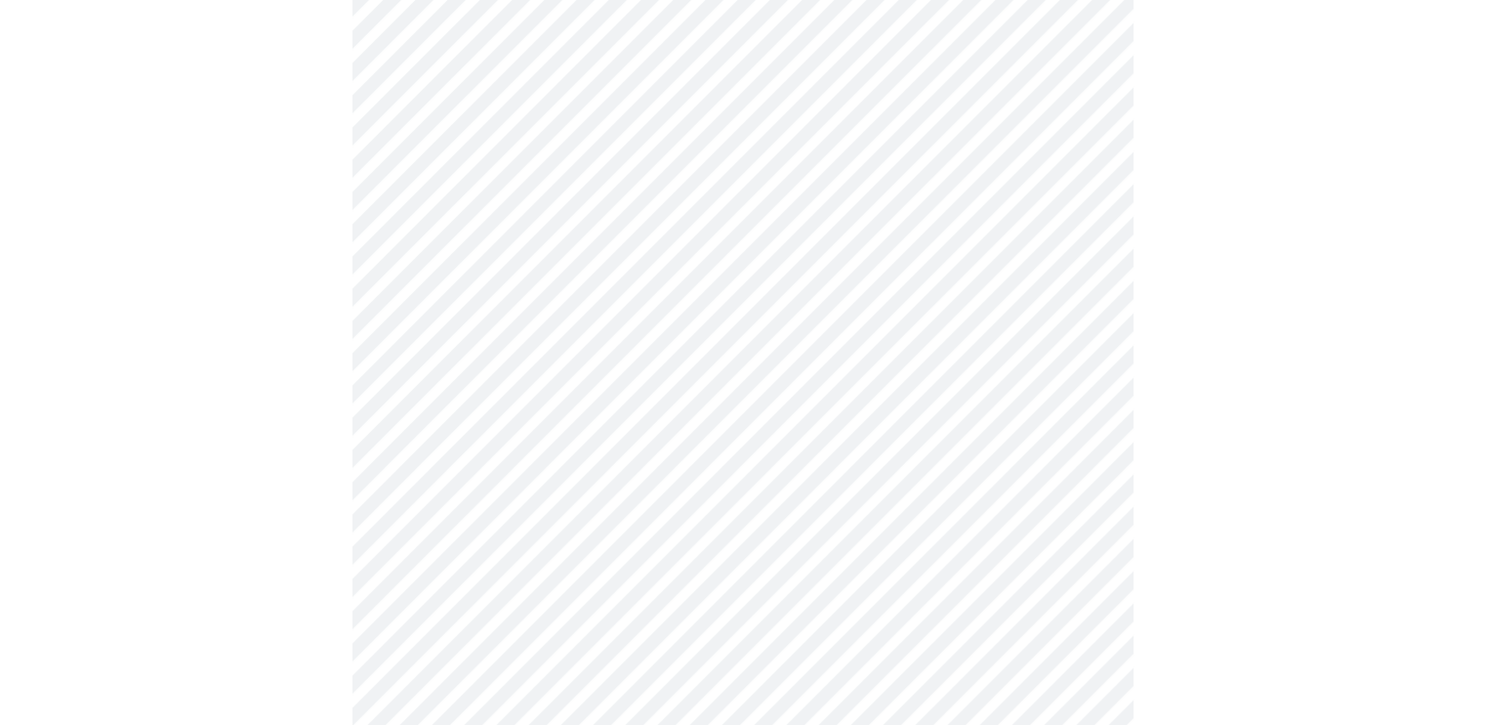
scroll to position [963, 0]
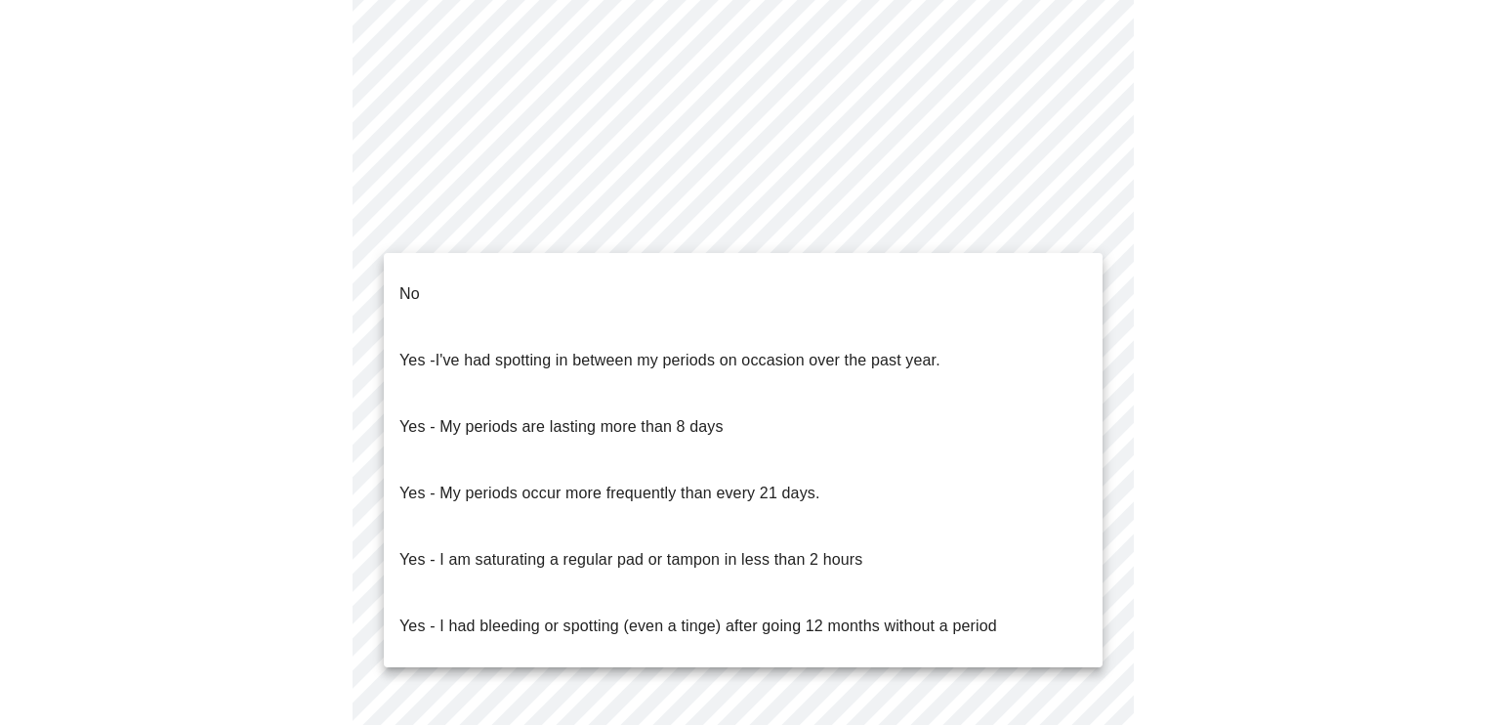
click at [1081, 218] on body "MyMenopauseRx Appointments Messaging Labs Uploads Medications Community Refer a…" at bounding box center [750, 8] width 1484 height 1926
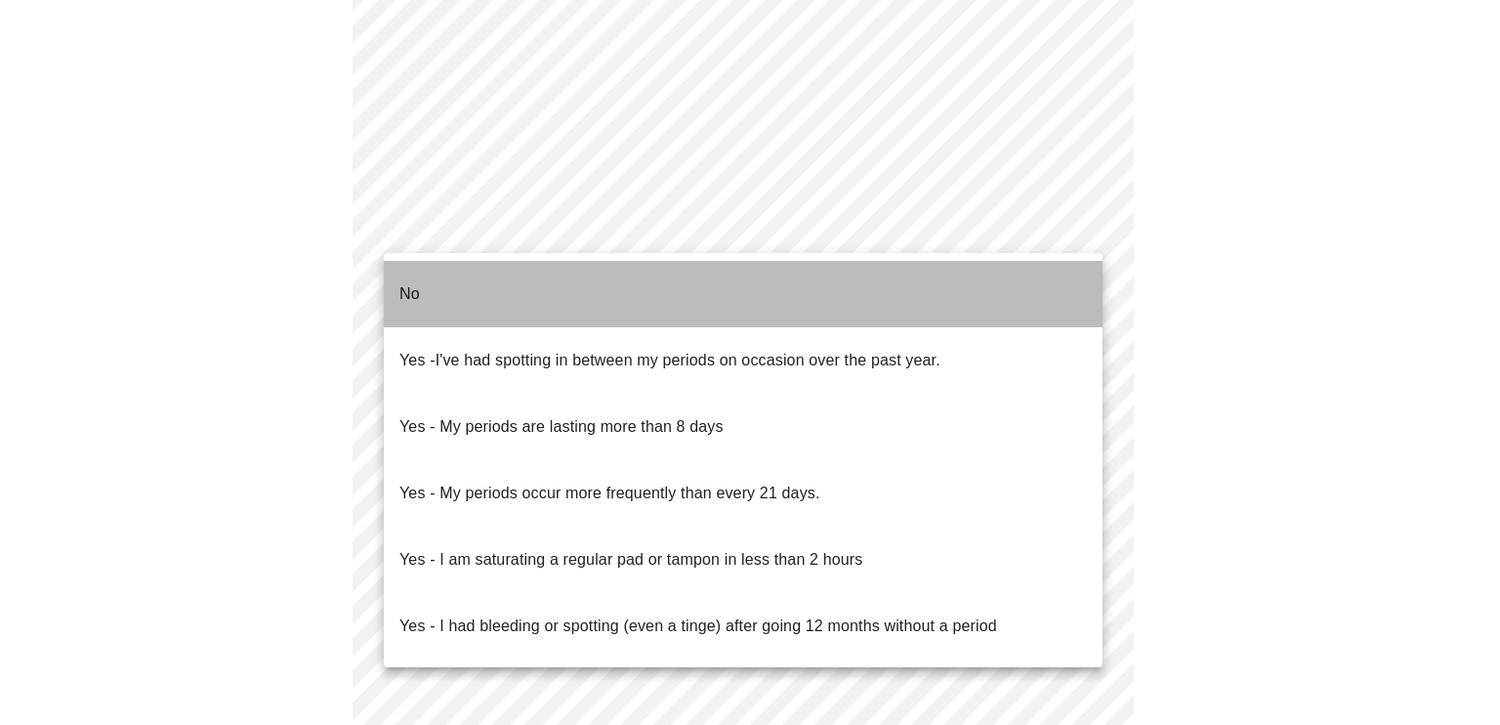
click at [1020, 269] on li "No" at bounding box center [743, 294] width 719 height 66
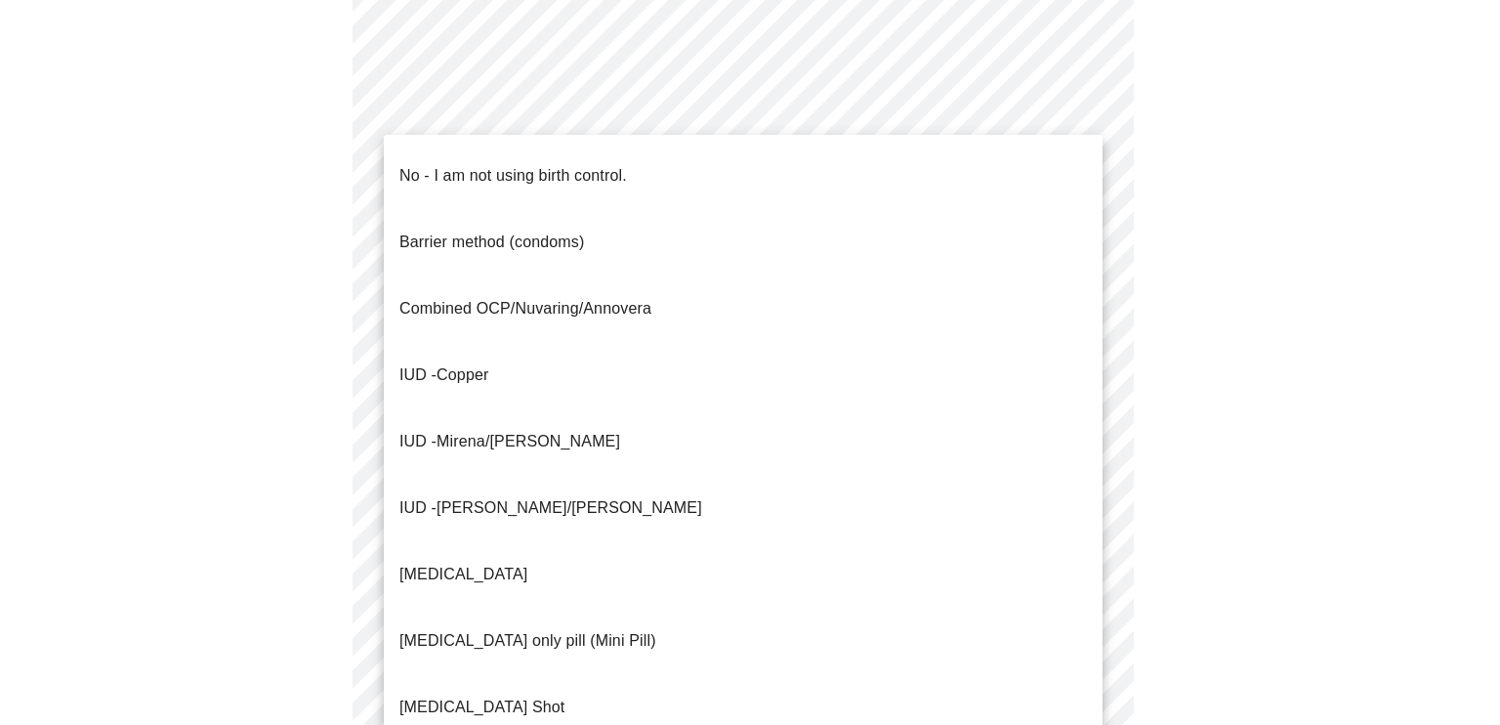
click at [1084, 378] on body "MyMenopauseRx Appointments Messaging Labs Uploads Medications Community Refer a…" at bounding box center [750, 2] width 1484 height 1914
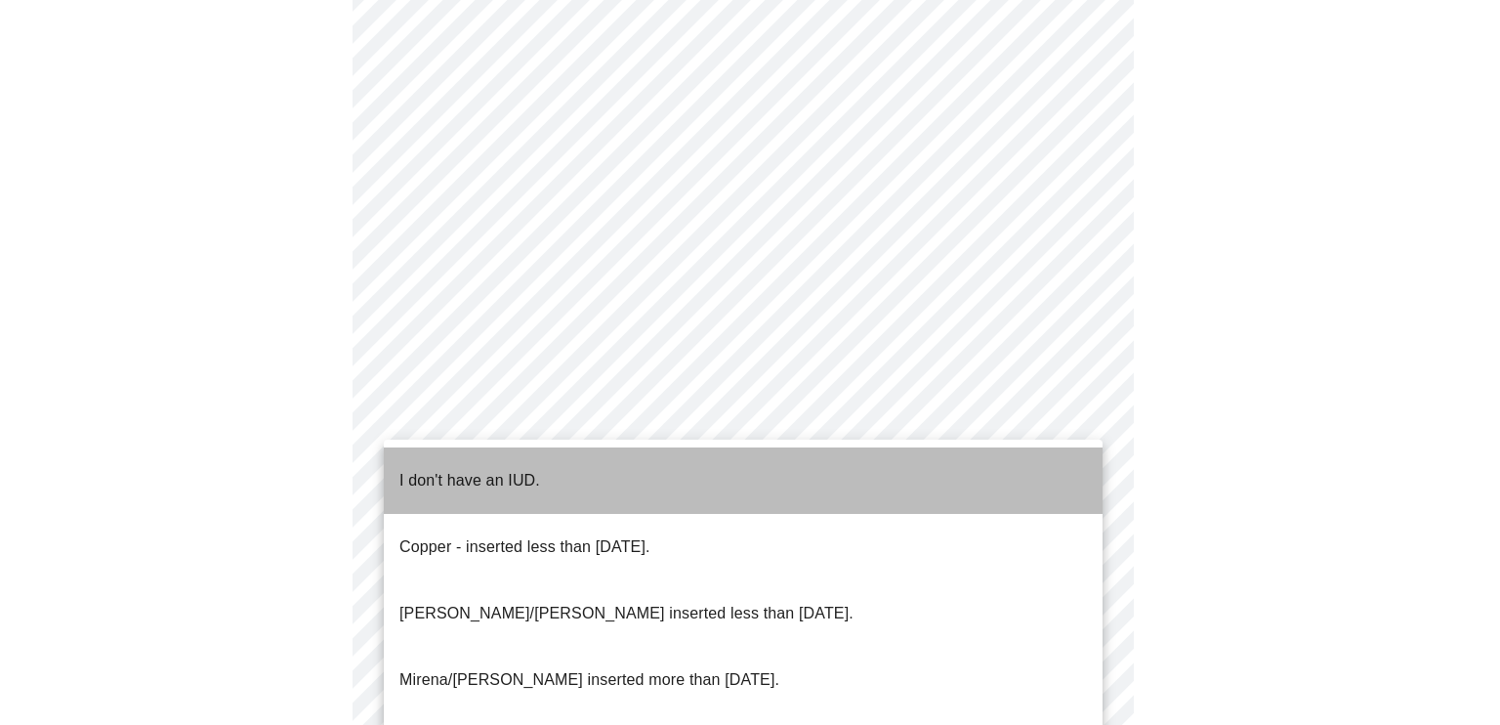
click at [1031, 478] on li "I don't have an IUD." at bounding box center [743, 480] width 719 height 66
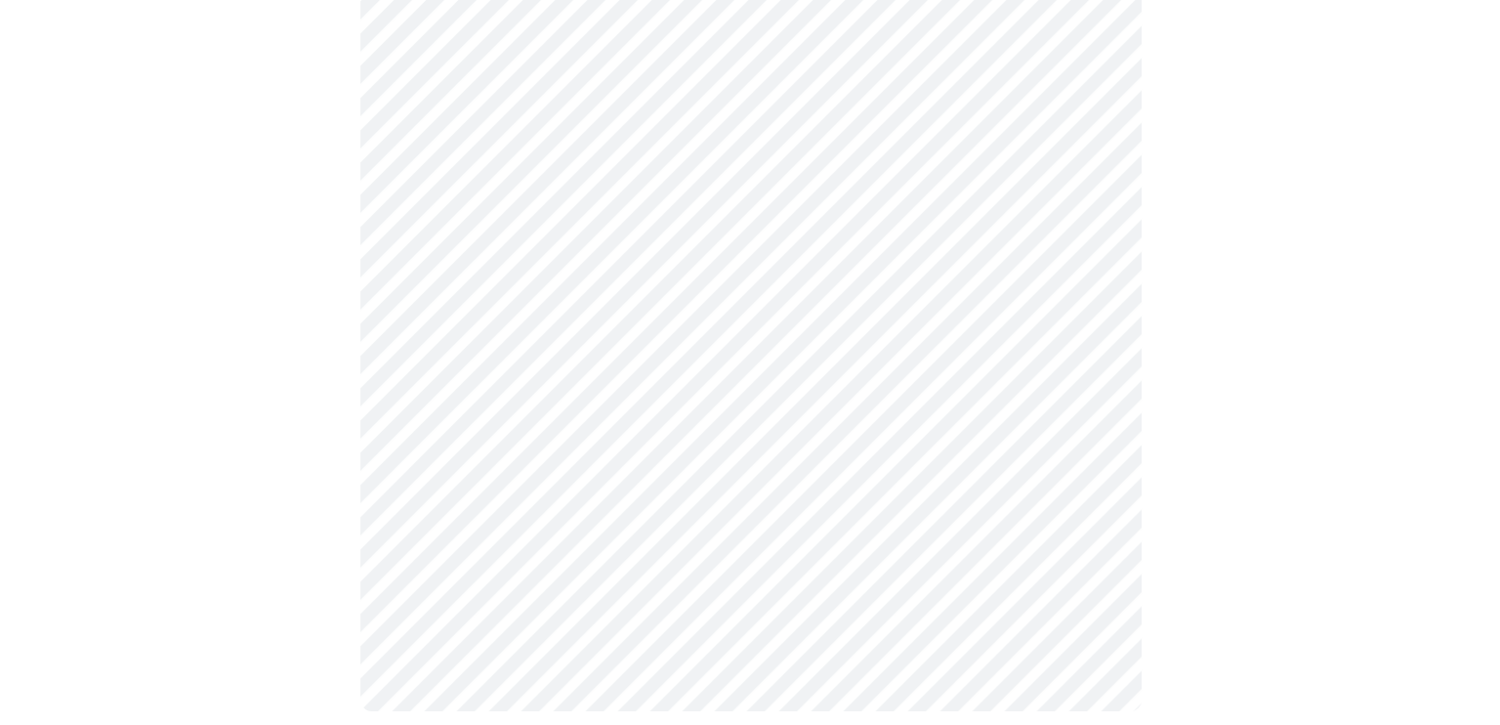
scroll to position [1165, 0]
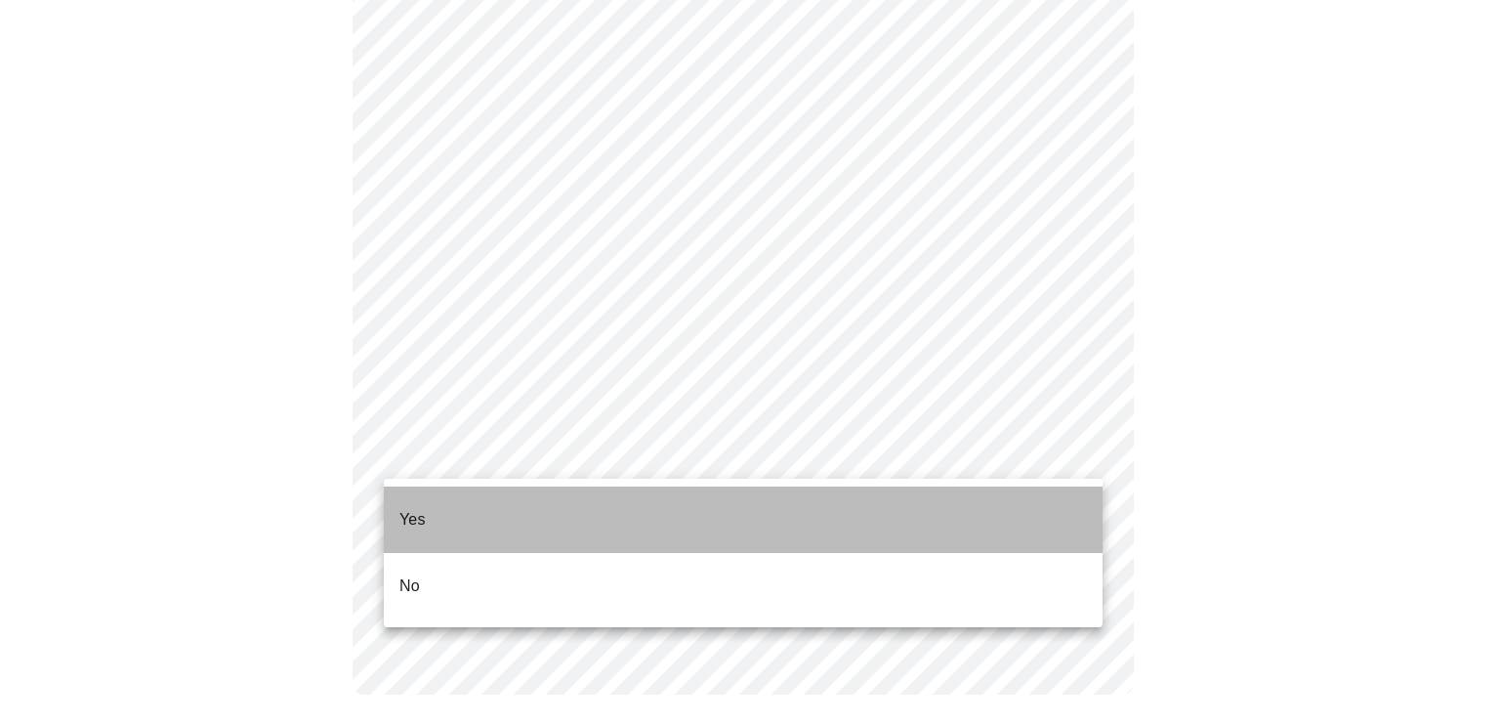
click at [1038, 505] on li "Yes" at bounding box center [743, 519] width 719 height 66
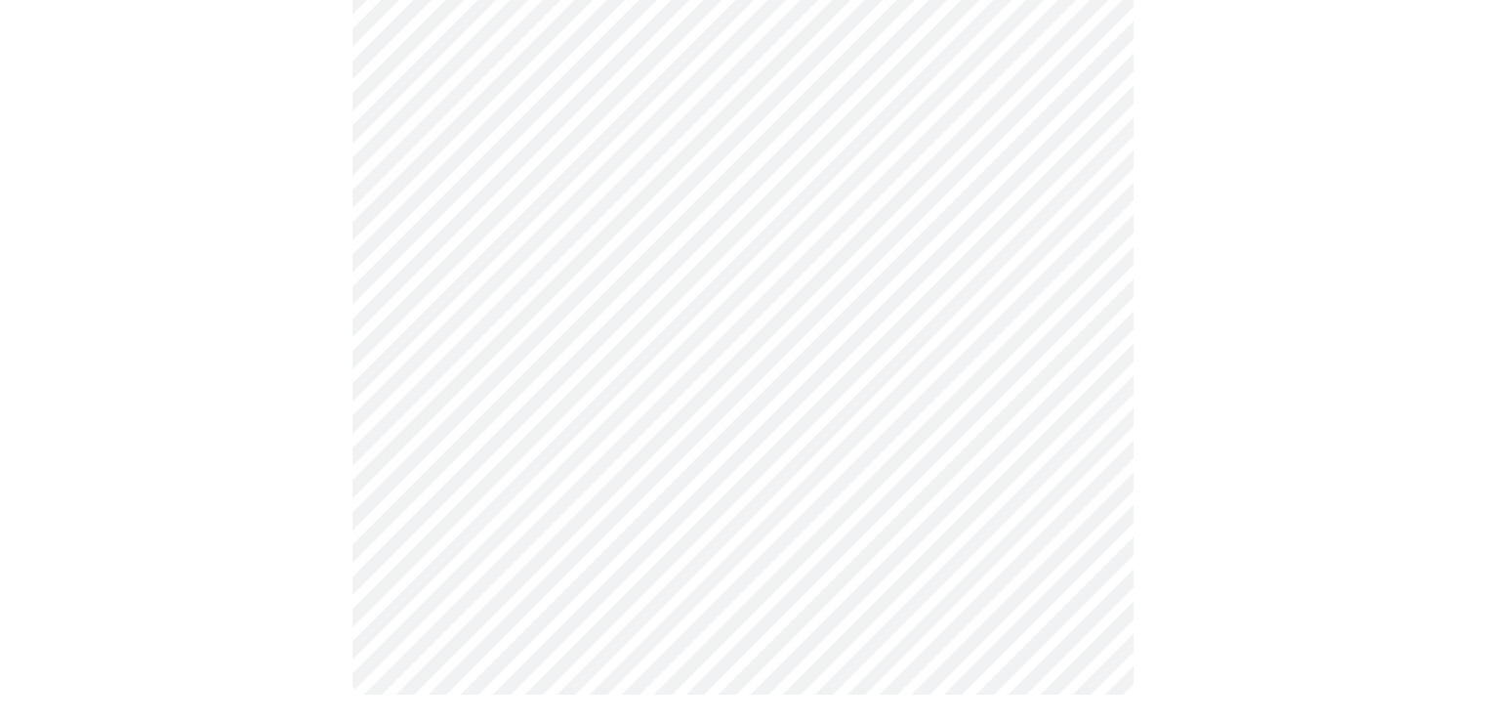
scroll to position [0, 0]
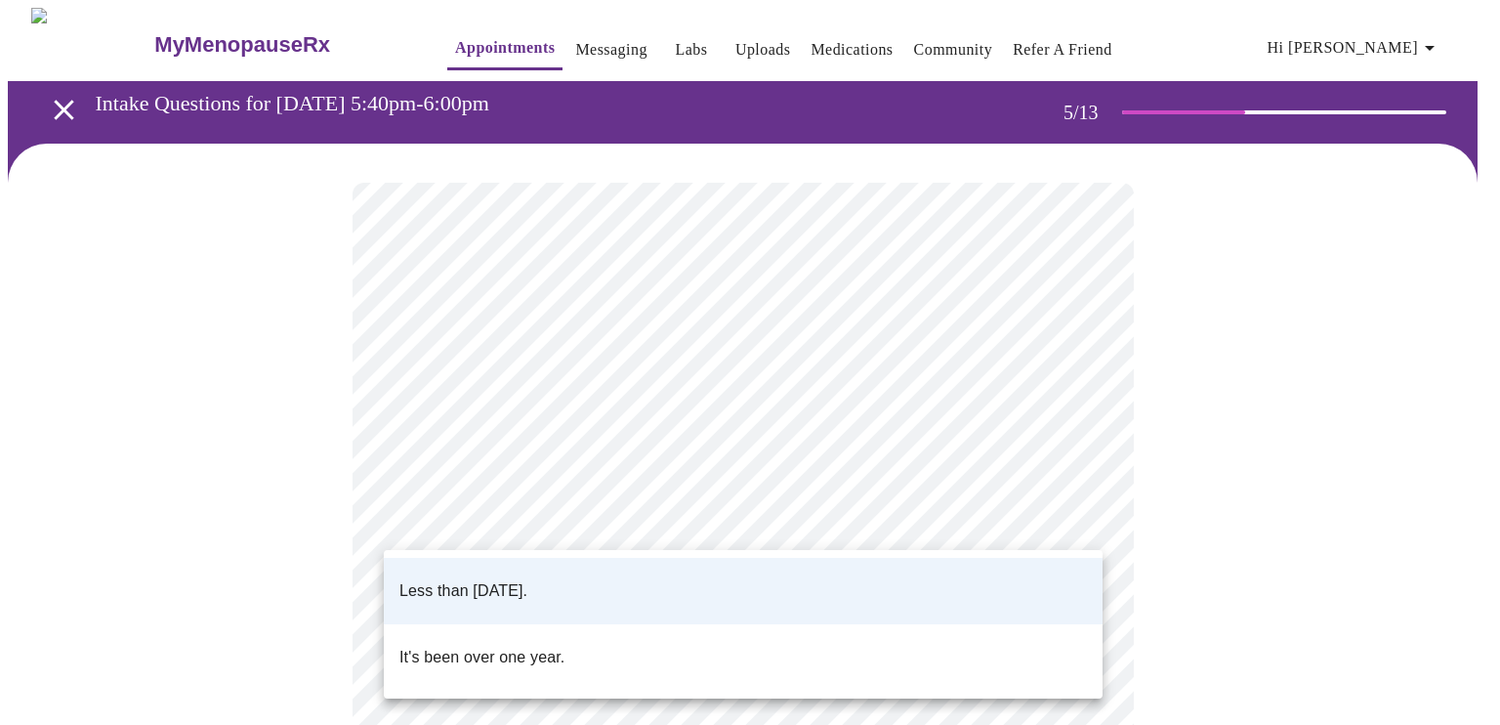
click at [1084, 519] on body "MyMenopauseRx Appointments Messaging Labs Uploads Medications Community Refer a…" at bounding box center [750, 724] width 1484 height 1432
click at [1313, 448] on div at bounding box center [750, 362] width 1500 height 725
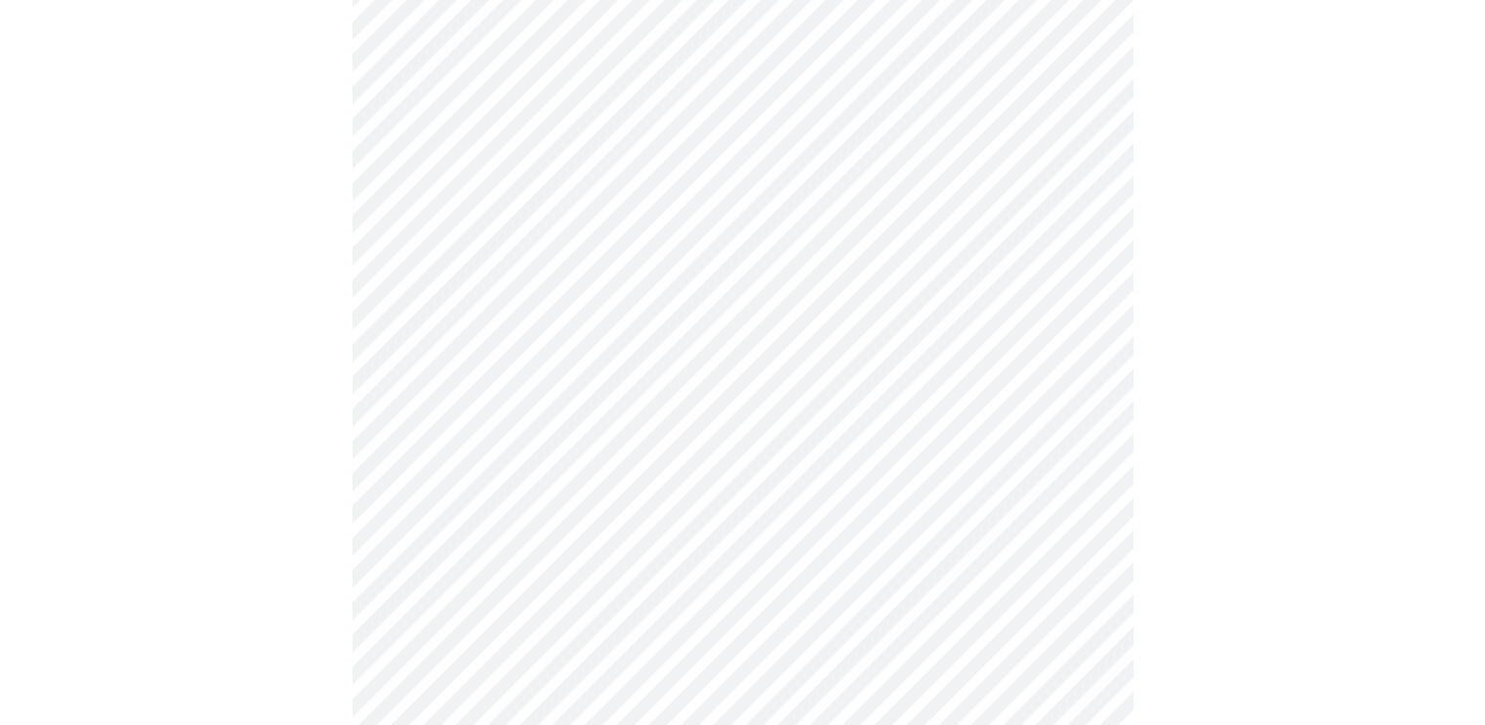
scroll to position [5178, 0]
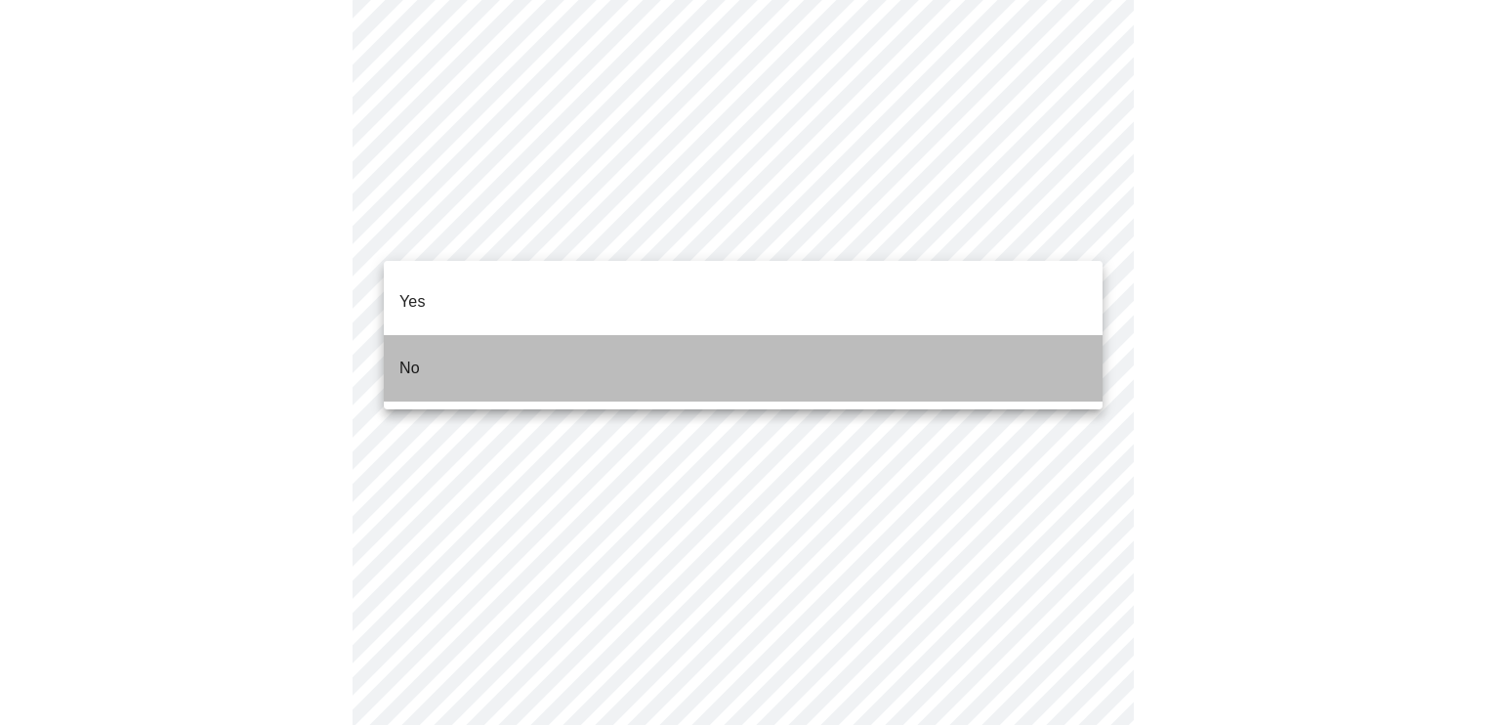
click at [1024, 339] on li "No" at bounding box center [743, 368] width 719 height 66
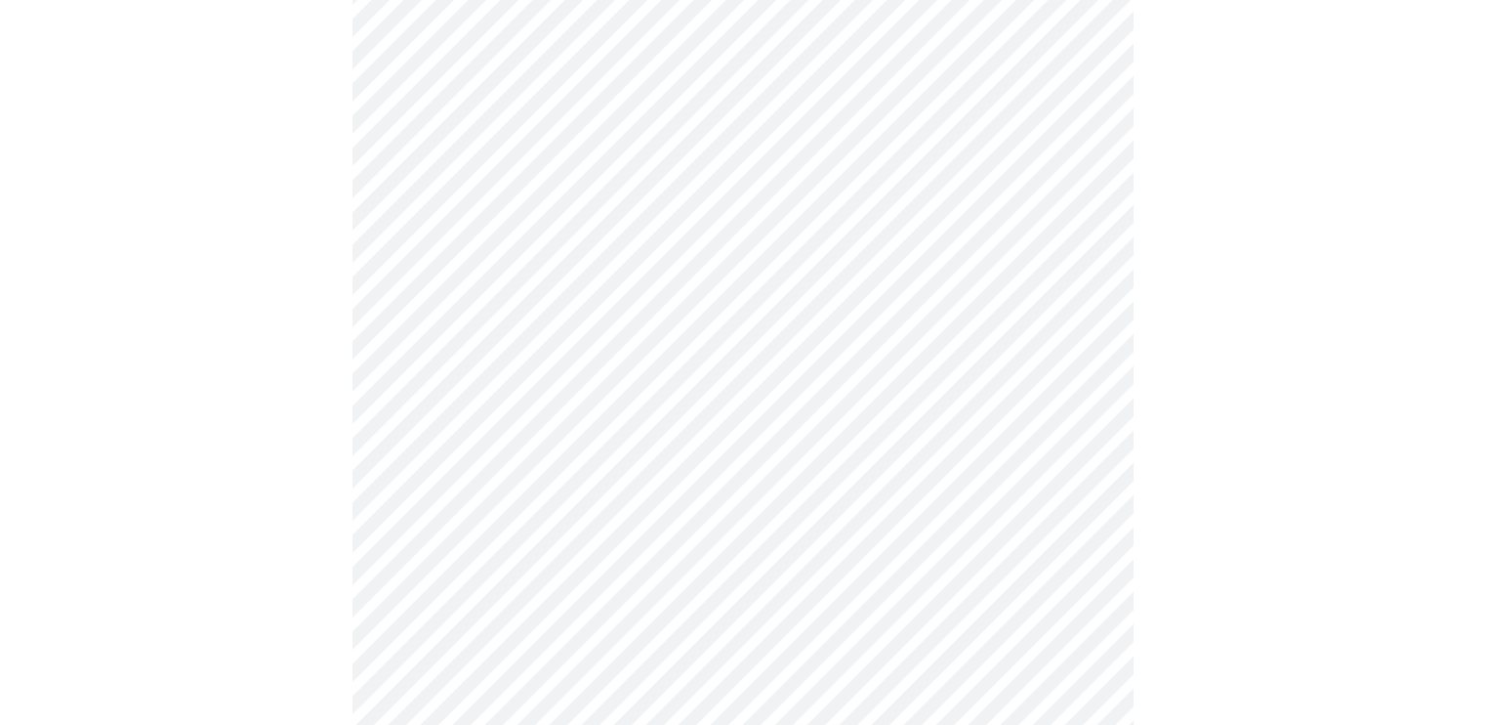
scroll to position [1279, 0]
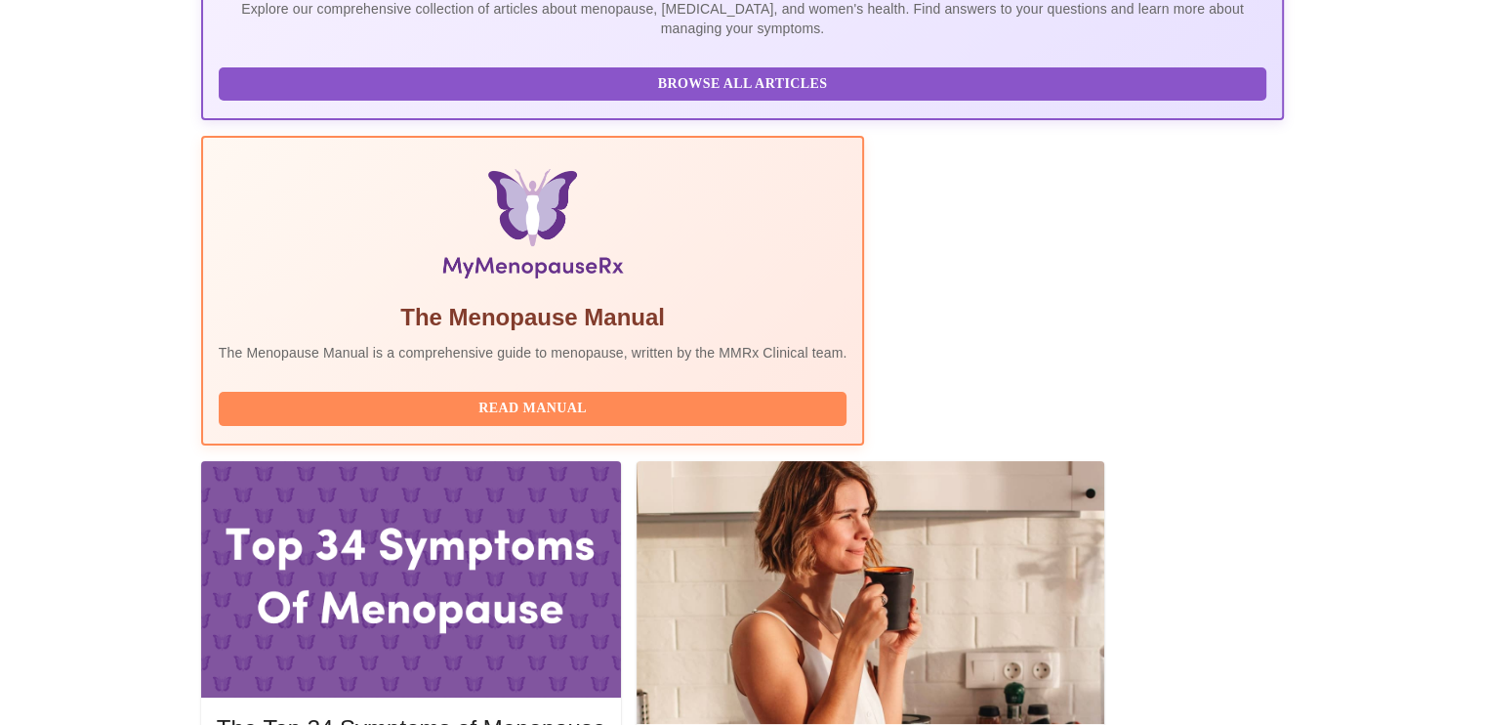
scroll to position [486, 0]
